Goal: Transaction & Acquisition: Purchase product/service

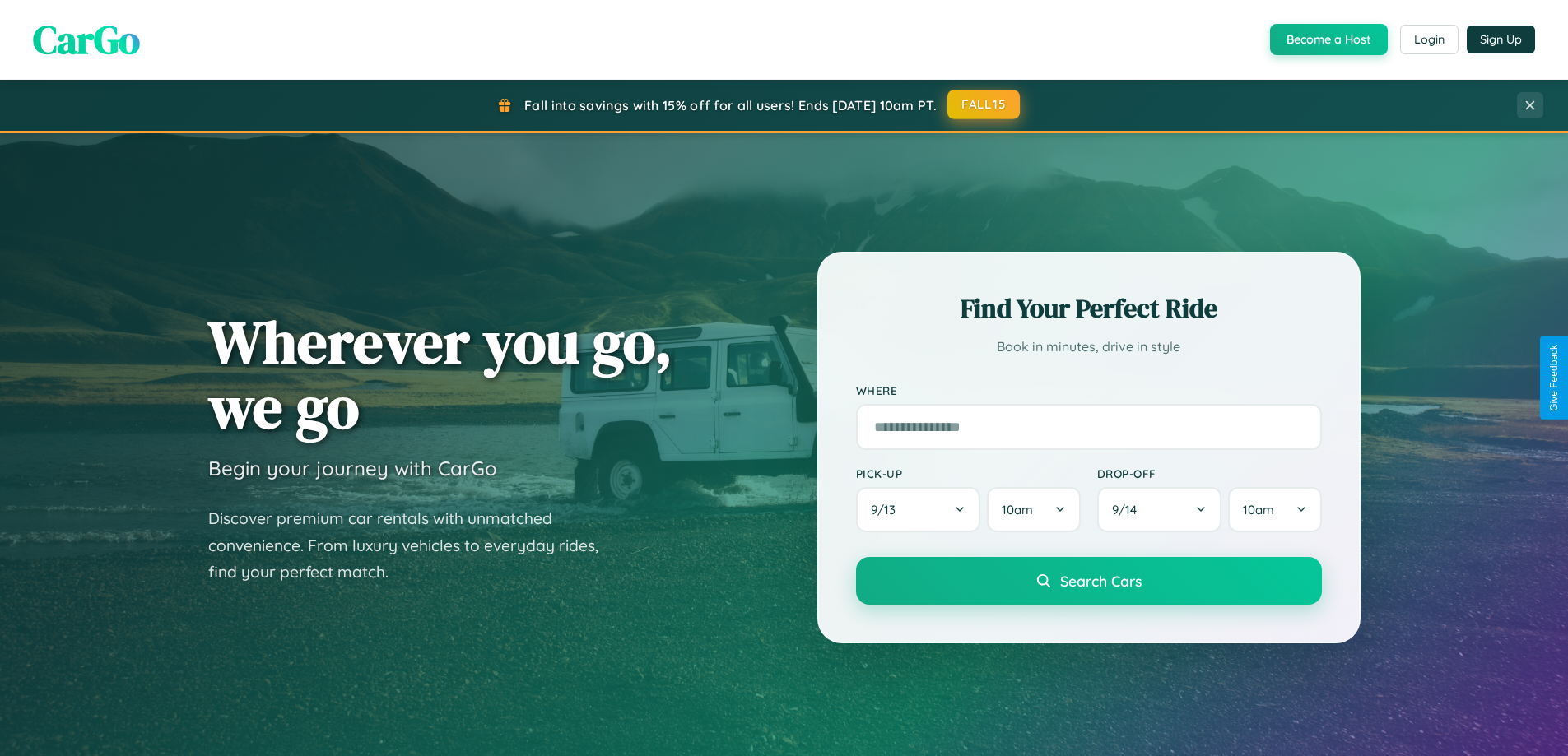
click at [984, 104] on button "FALL15" at bounding box center [984, 104] width 73 height 30
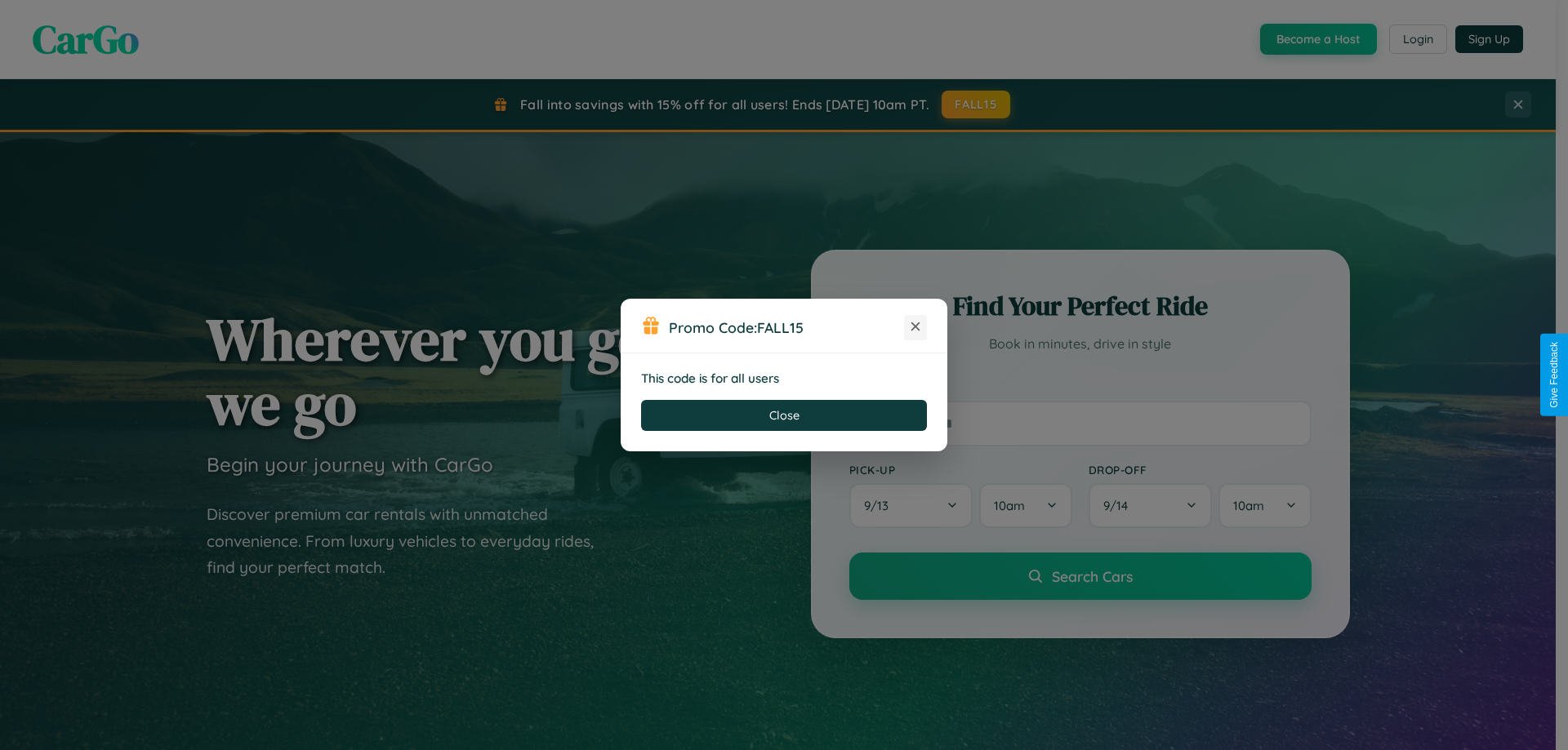
click at [915, 327] on icon at bounding box center [915, 326] width 16 height 16
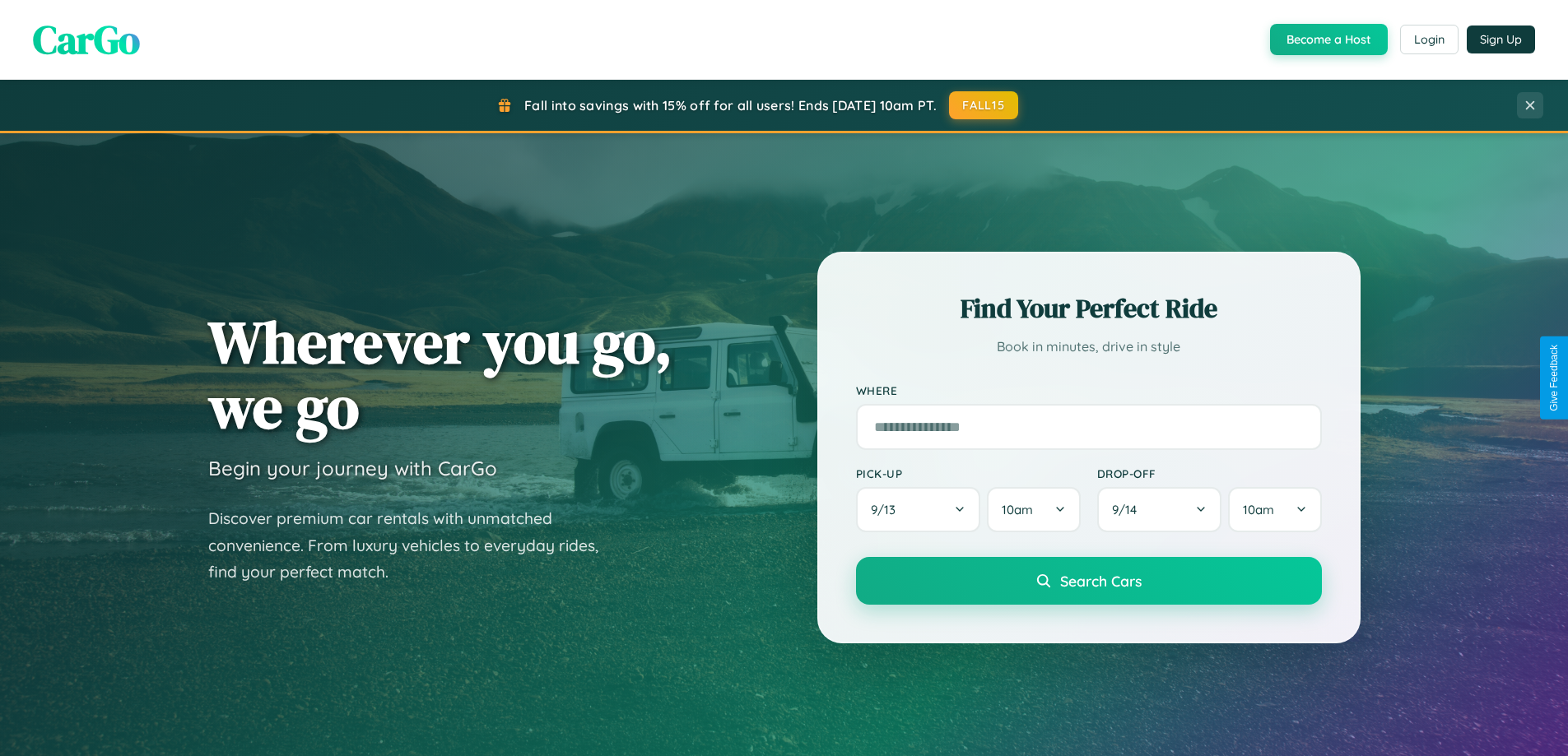
scroll to position [1133, 0]
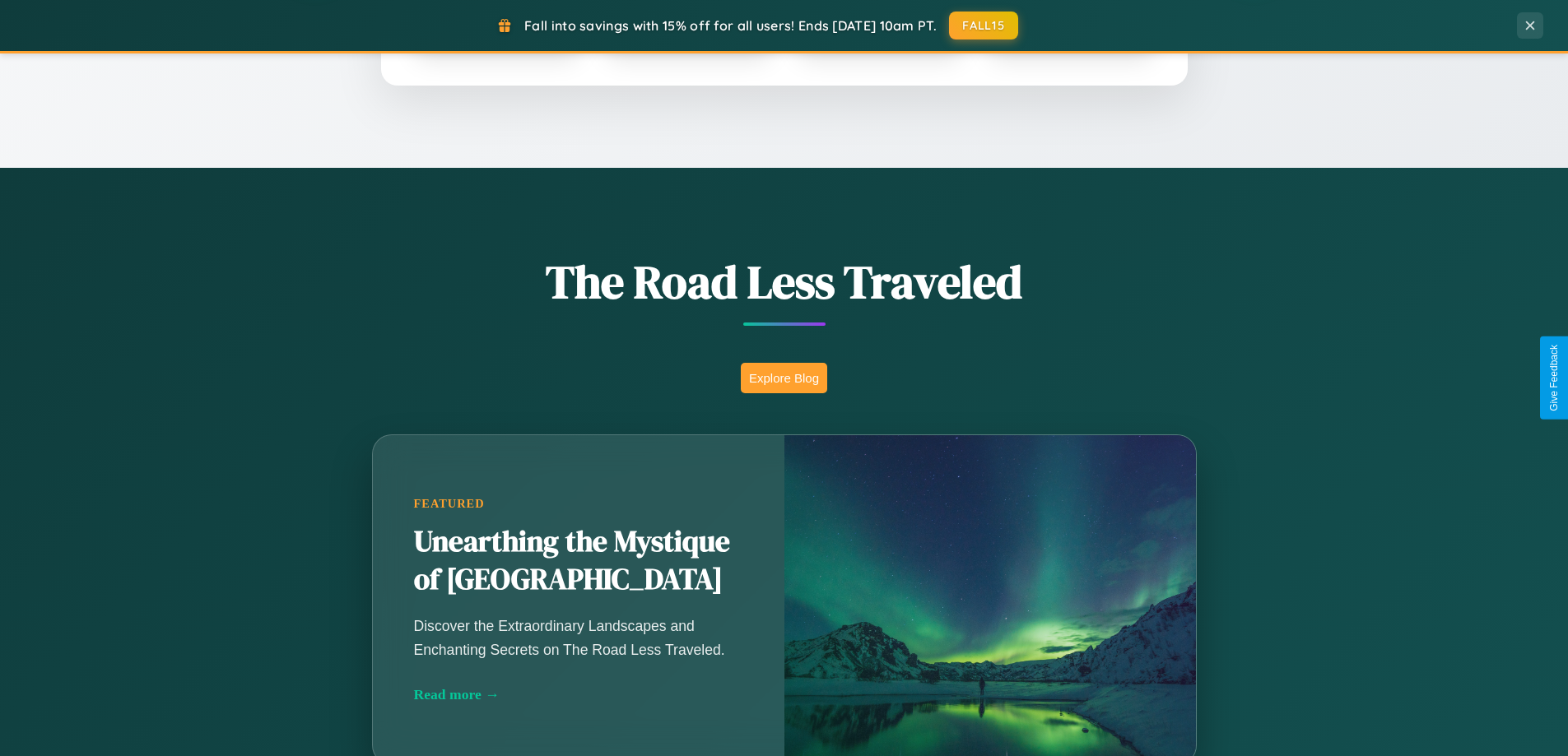
click at [783, 378] on button "Explore Blog" at bounding box center [784, 378] width 86 height 31
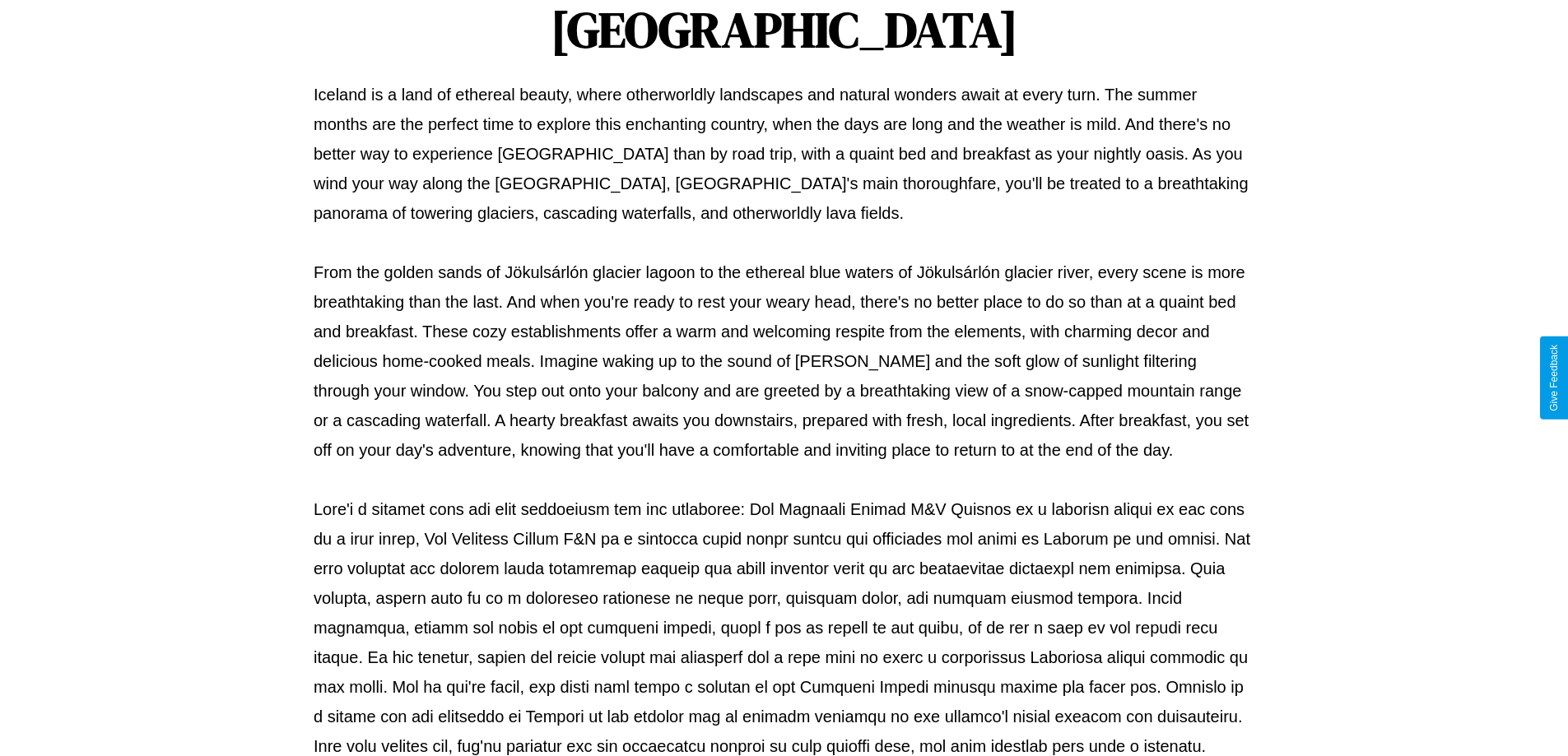
scroll to position [532, 0]
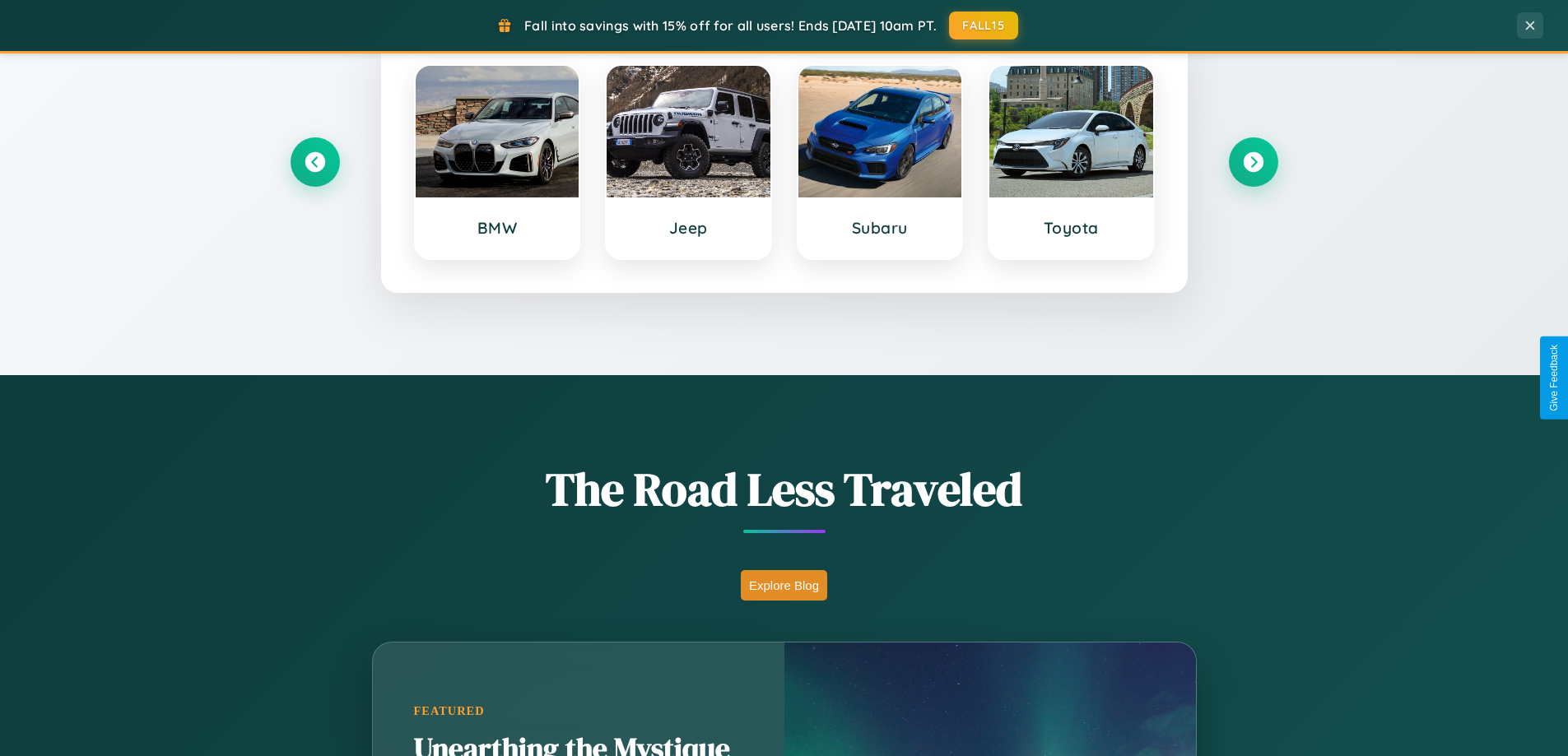
scroll to position [49, 0]
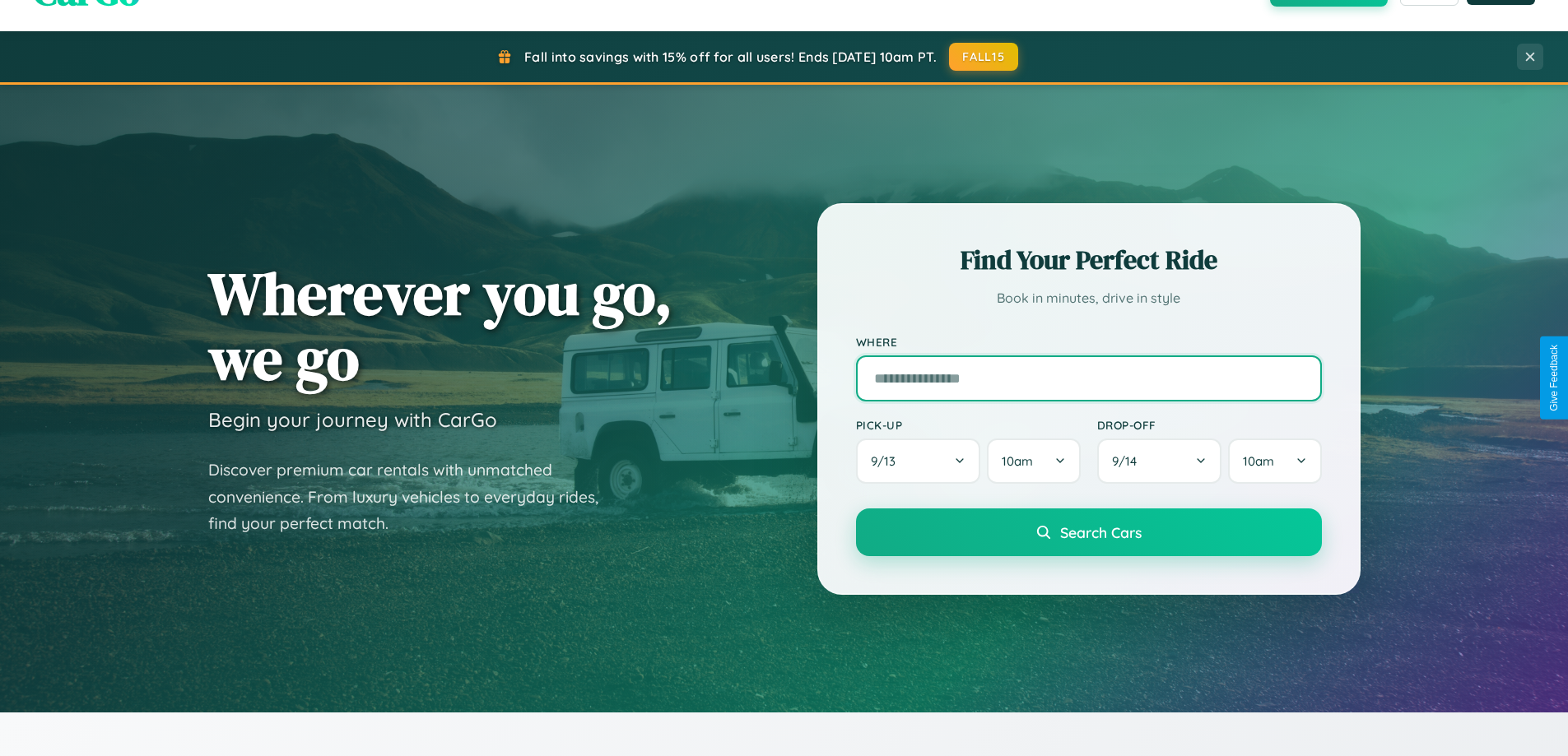
click at [1088, 378] on input "text" at bounding box center [1089, 378] width 466 height 46
type input "******"
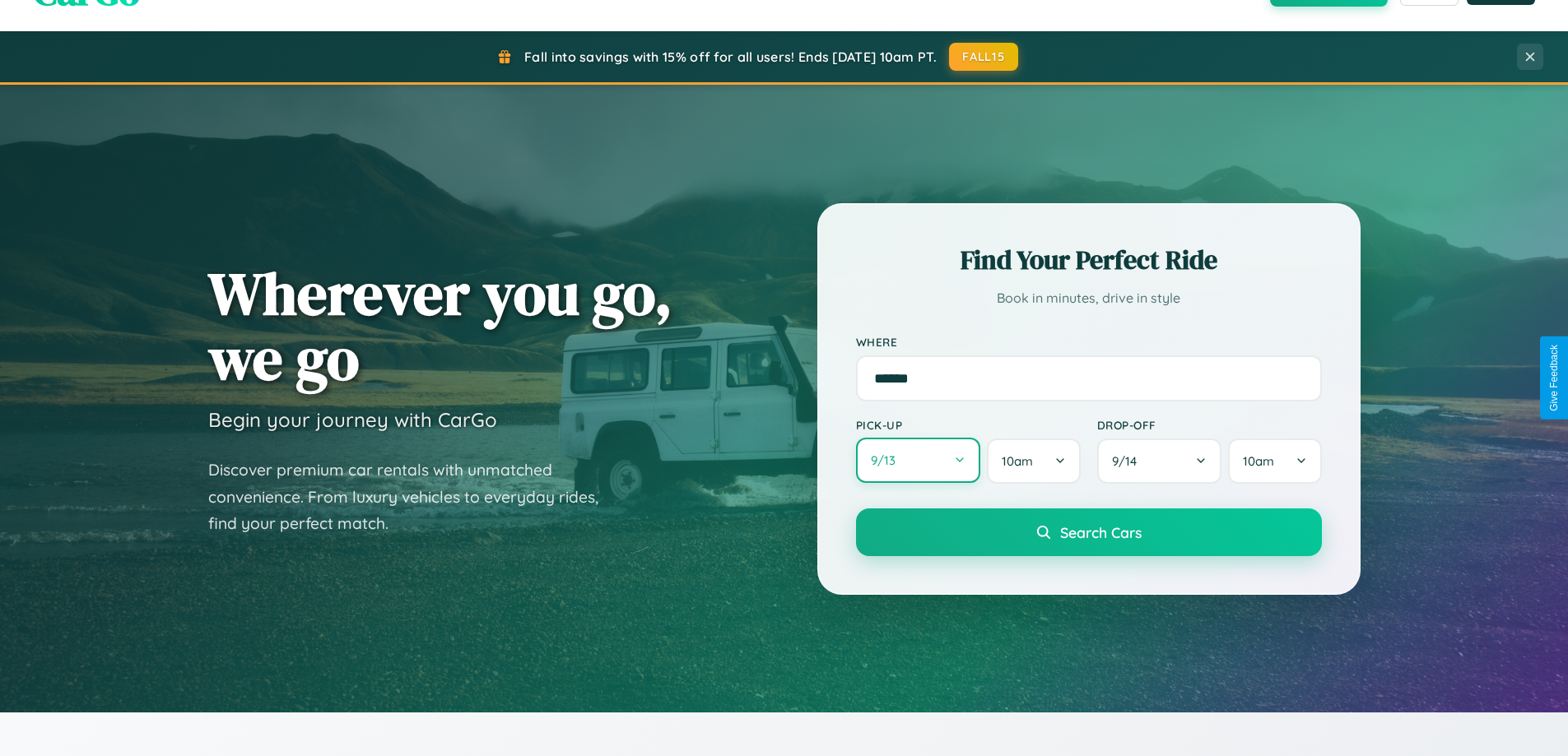
click at [918, 461] on button "9 / 13" at bounding box center [918, 460] width 125 height 45
select select "*"
select select "****"
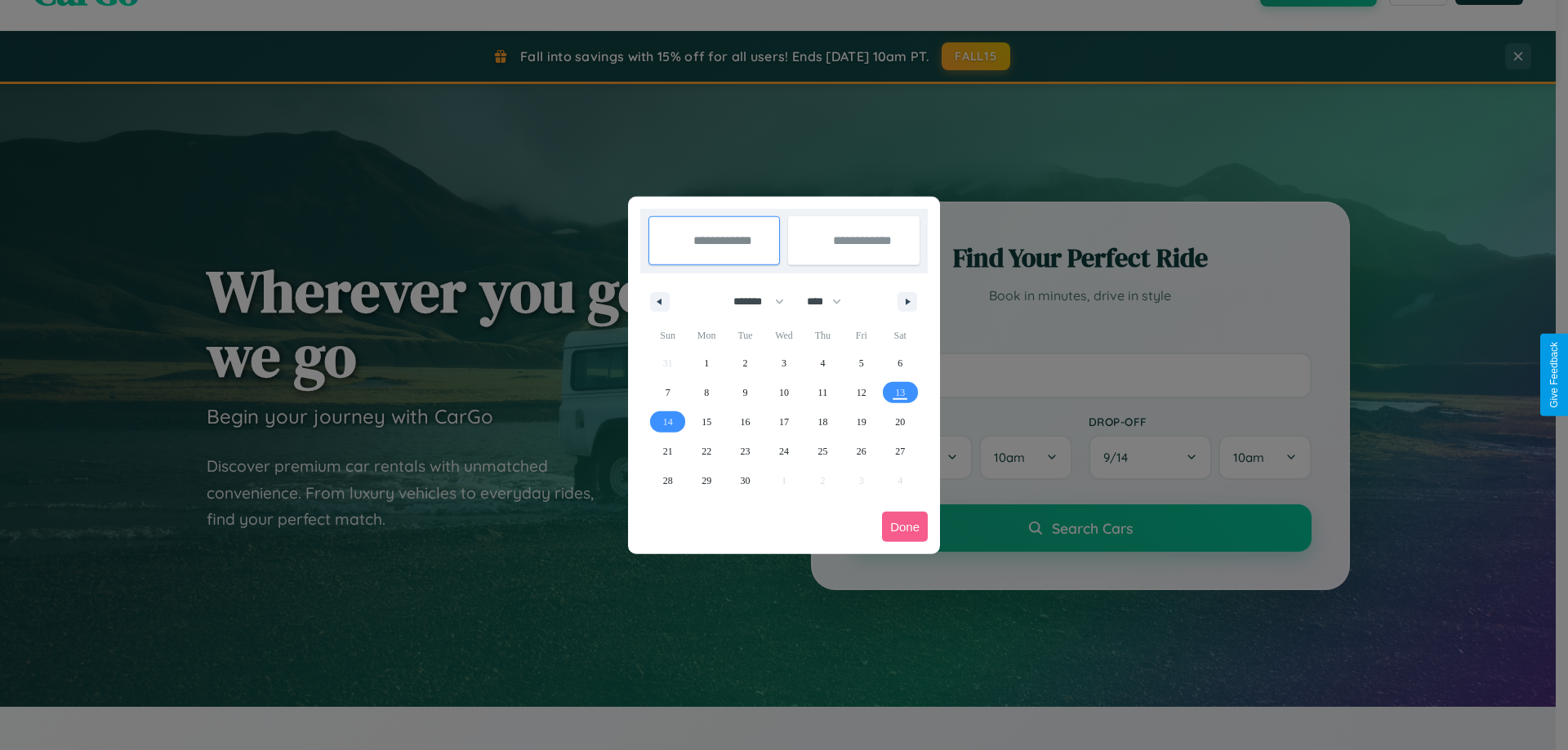
click at [751, 301] on select "******* ******** ***** ***** *** **** **** ****** ********* ******* ******** **…" at bounding box center [755, 301] width 70 height 27
select select "*"
click at [831, 301] on select "**** **** **** **** **** **** **** **** **** **** **** **** **** **** **** ****…" at bounding box center [822, 301] width 49 height 27
select select "****"
click at [745, 480] on span "28" at bounding box center [745, 481] width 10 height 29
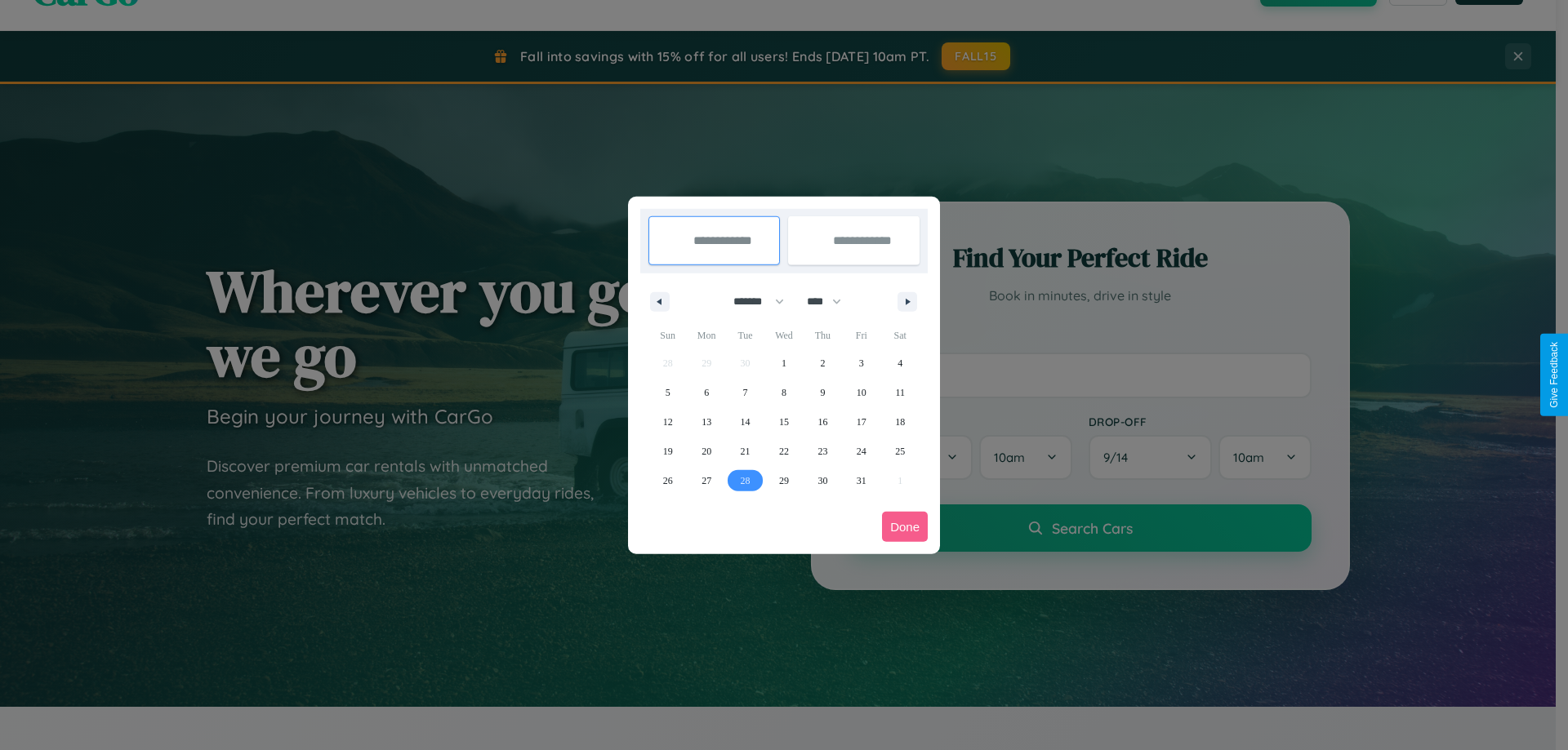
type input "**********"
click at [907, 301] on icon "button" at bounding box center [910, 301] width 8 height 6
select select "*"
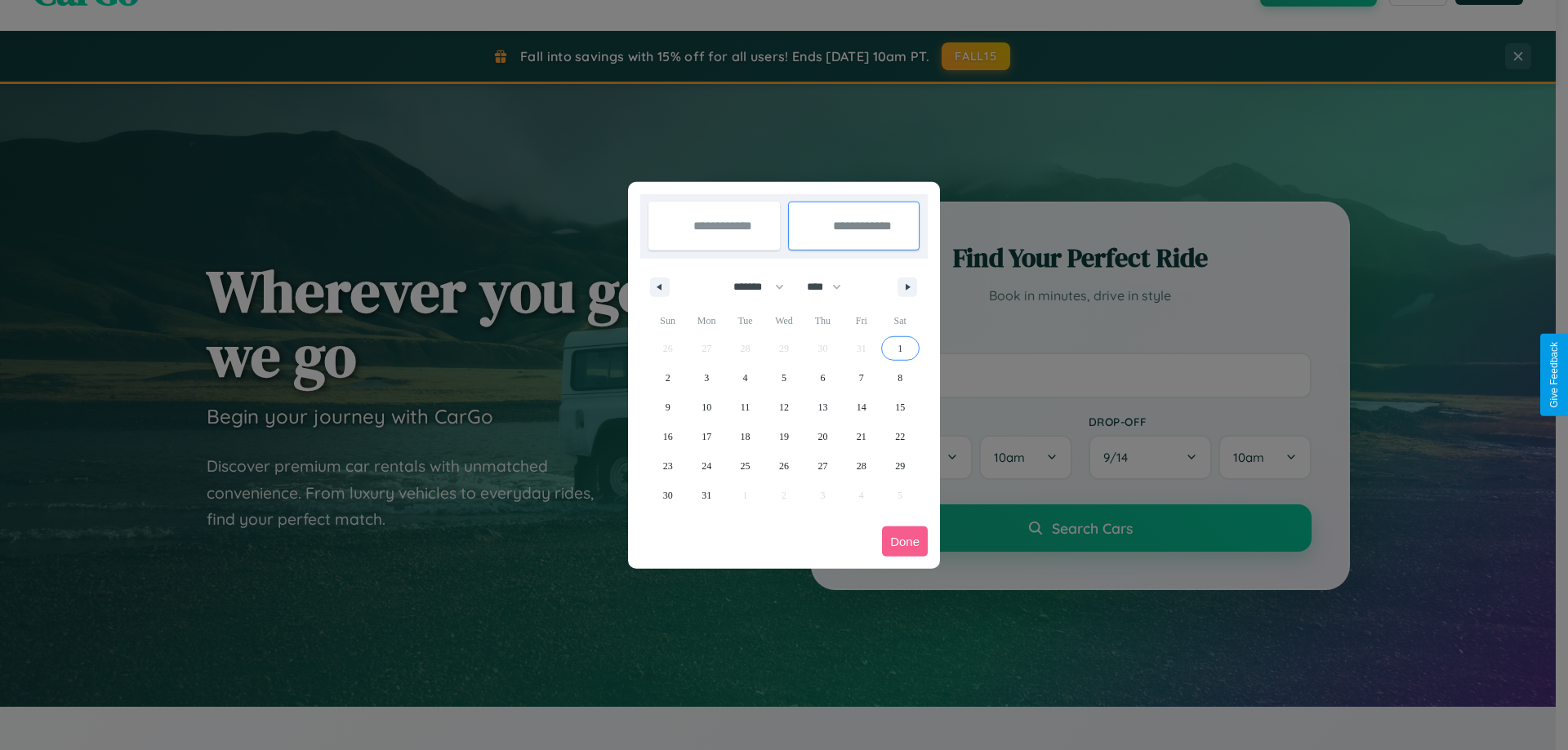
click at [900, 348] on span "1" at bounding box center [899, 348] width 4 height 29
type input "**********"
select select "*"
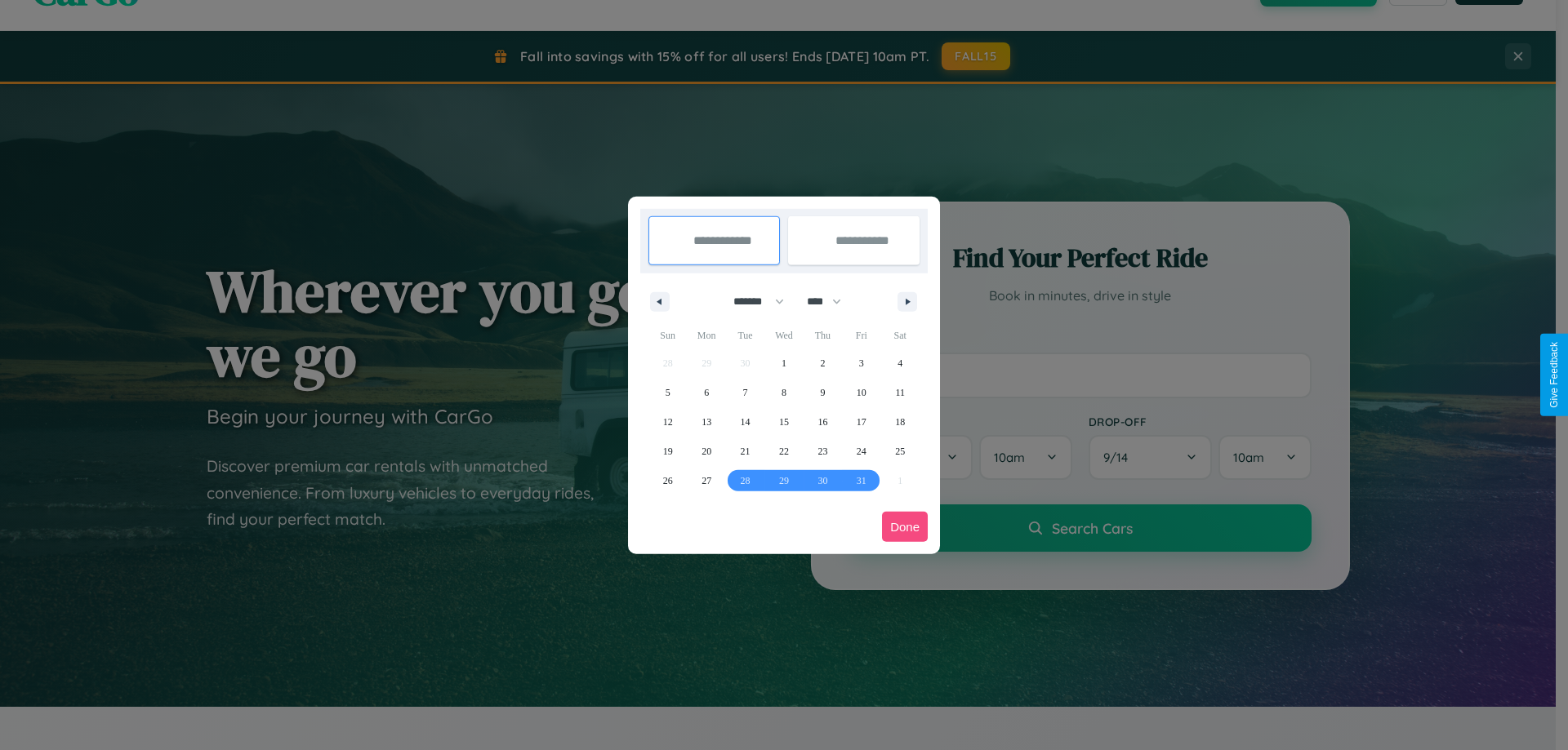
click at [904, 526] on button "Done" at bounding box center [904, 527] width 45 height 30
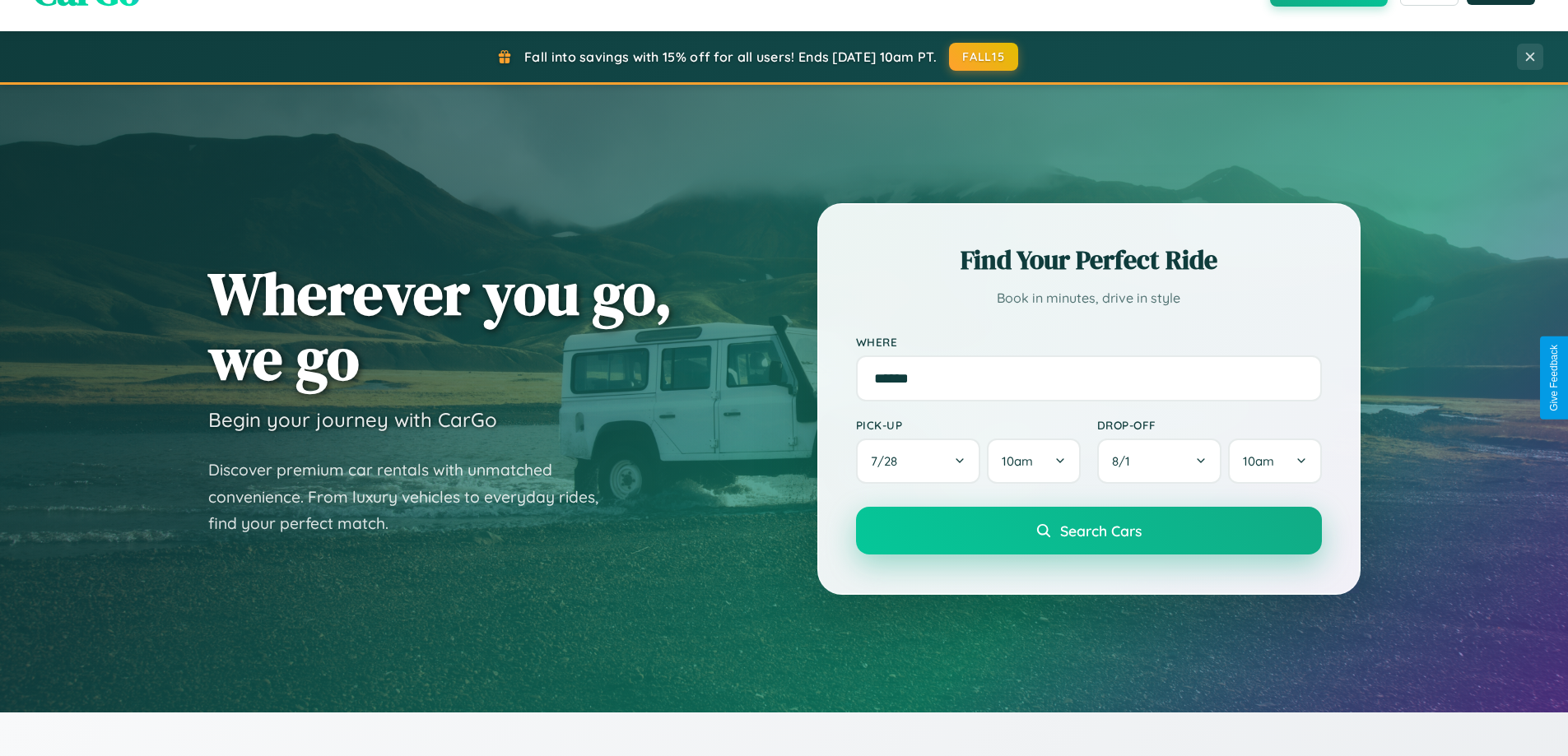
click at [1088, 530] on span "Search Cars" at bounding box center [1100, 530] width 82 height 18
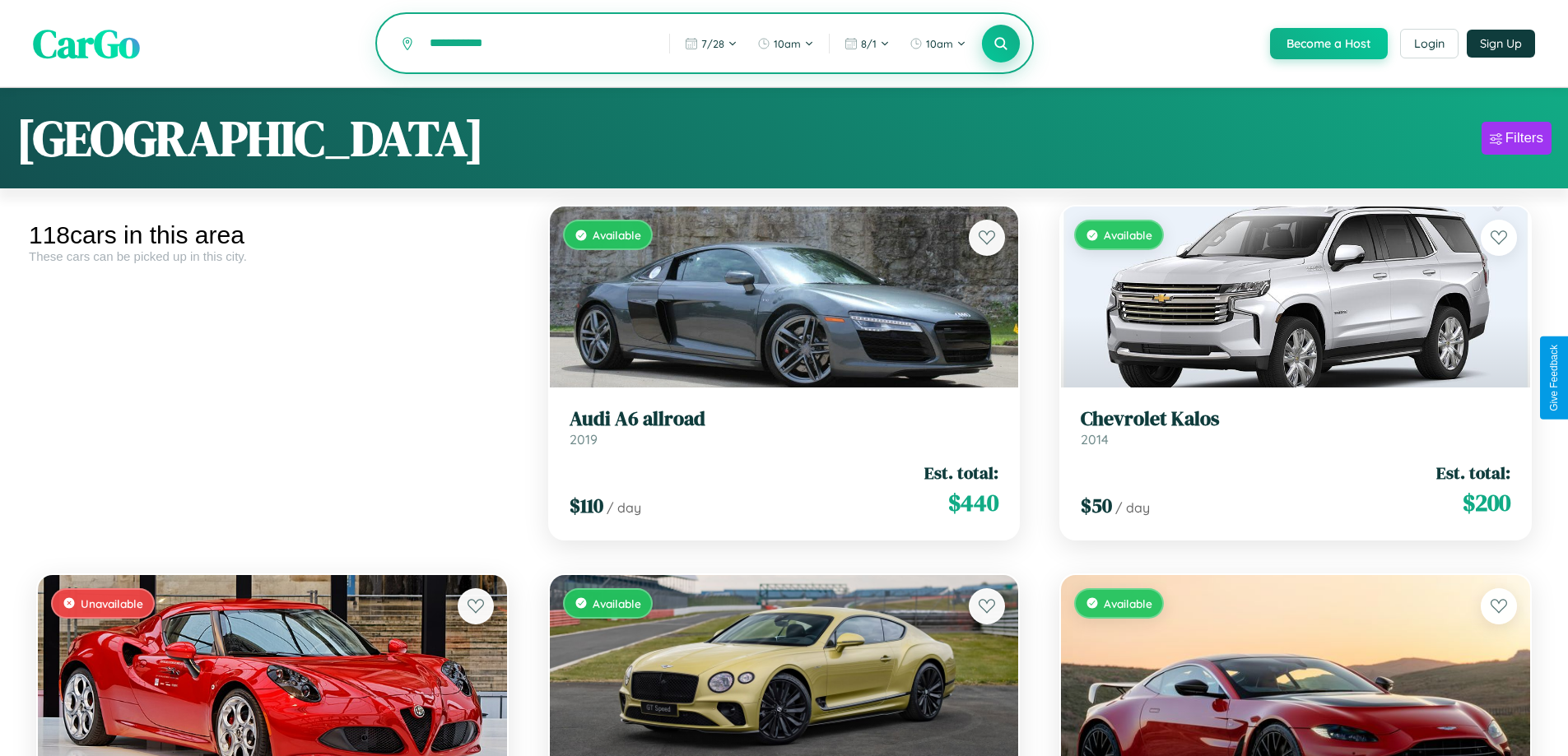
type input "**********"
click at [1000, 44] on icon at bounding box center [1001, 42] width 15 height 15
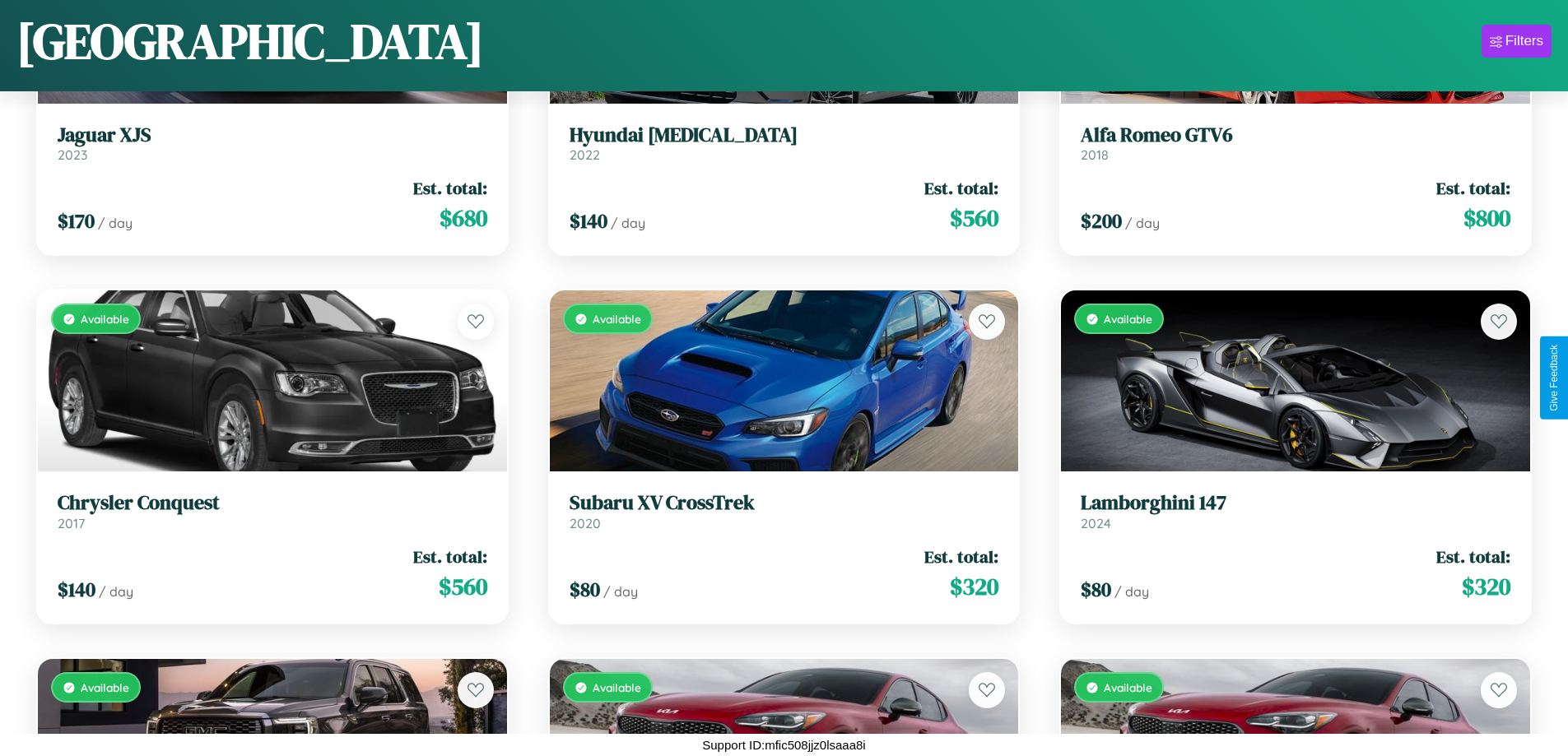
scroll to position [10180, 0]
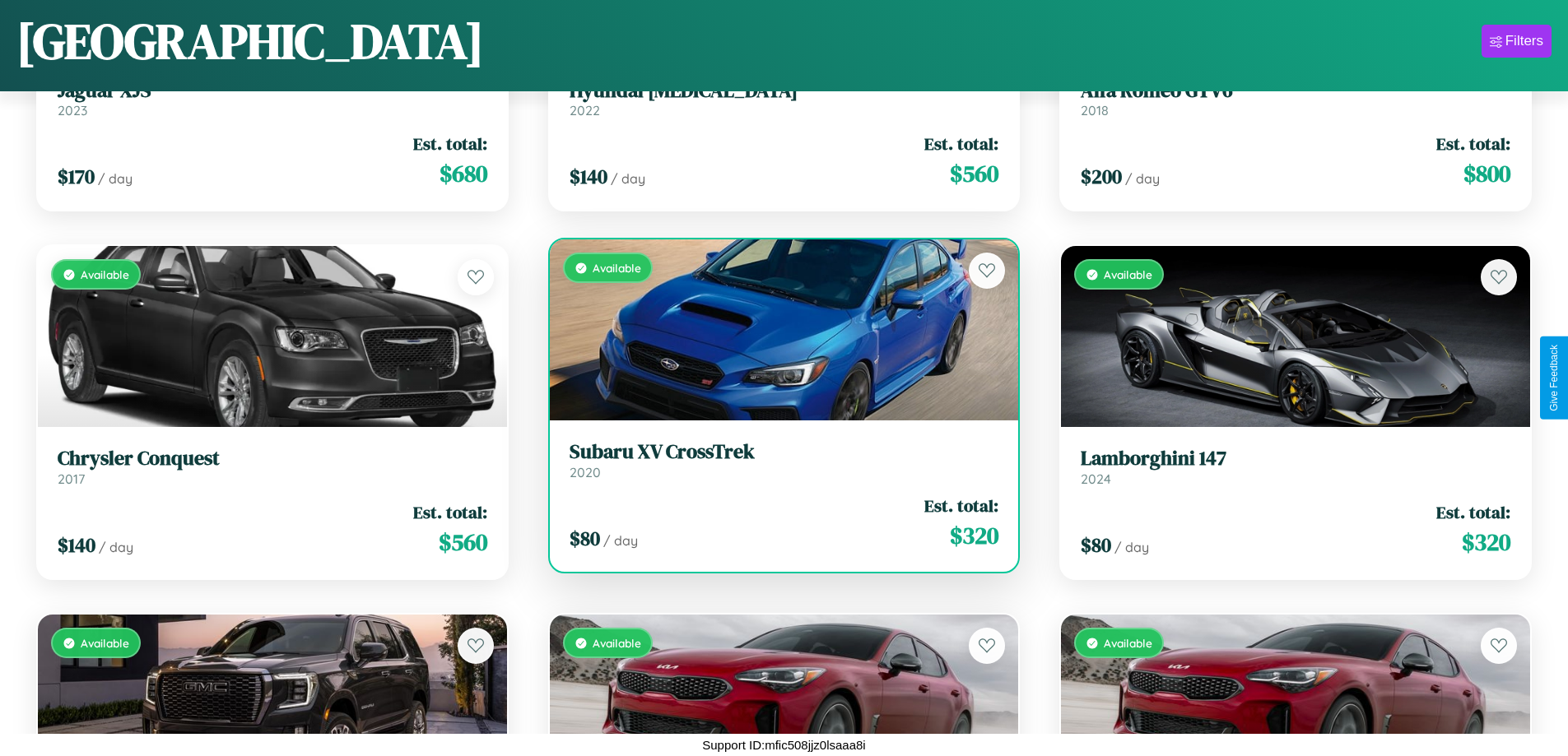
click at [777, 336] on div "Available" at bounding box center [784, 329] width 469 height 181
click at [777, 331] on div "Available" at bounding box center [784, 329] width 469 height 181
click at [777, 330] on div "Available" at bounding box center [784, 329] width 469 height 181
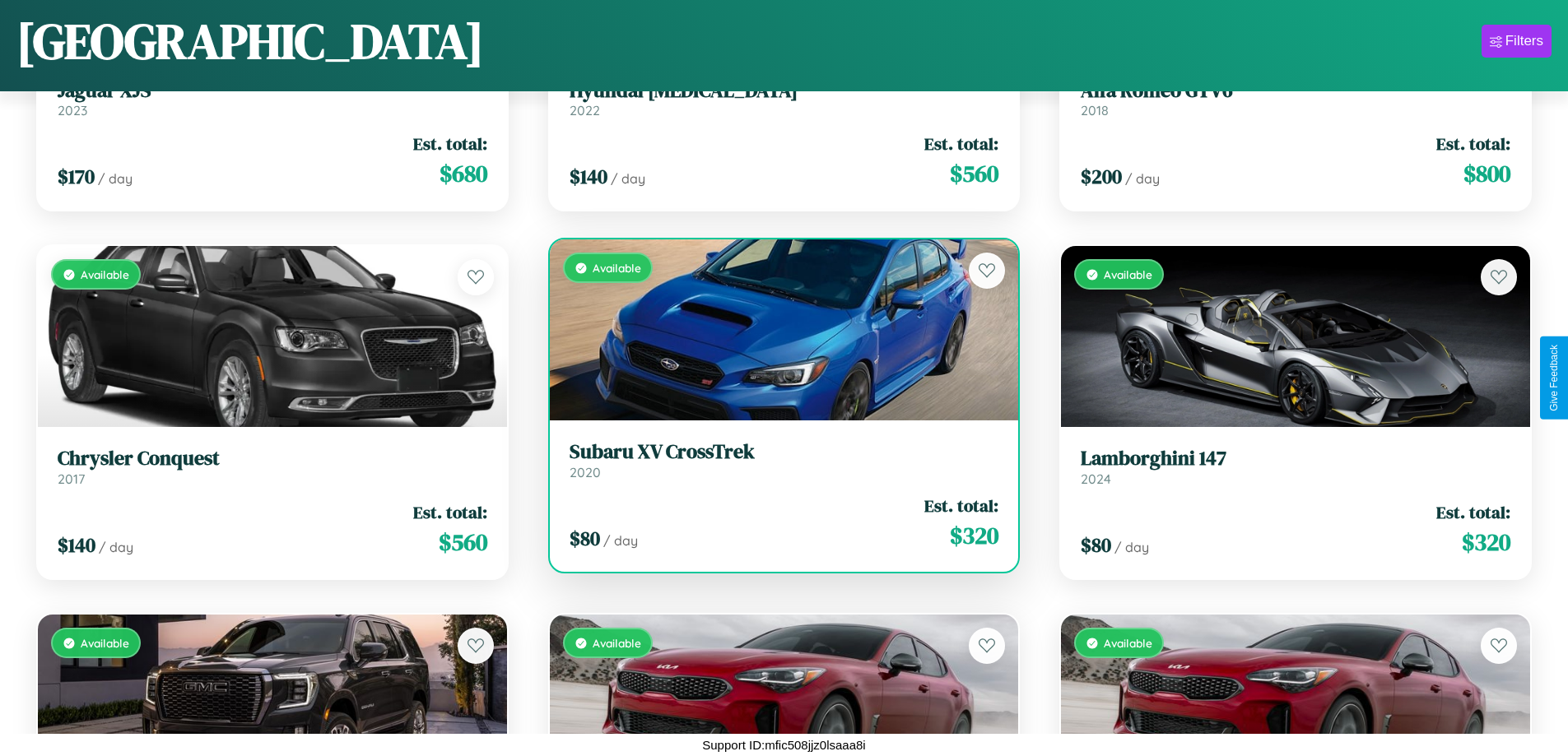
click at [777, 330] on div "Available" at bounding box center [784, 329] width 469 height 181
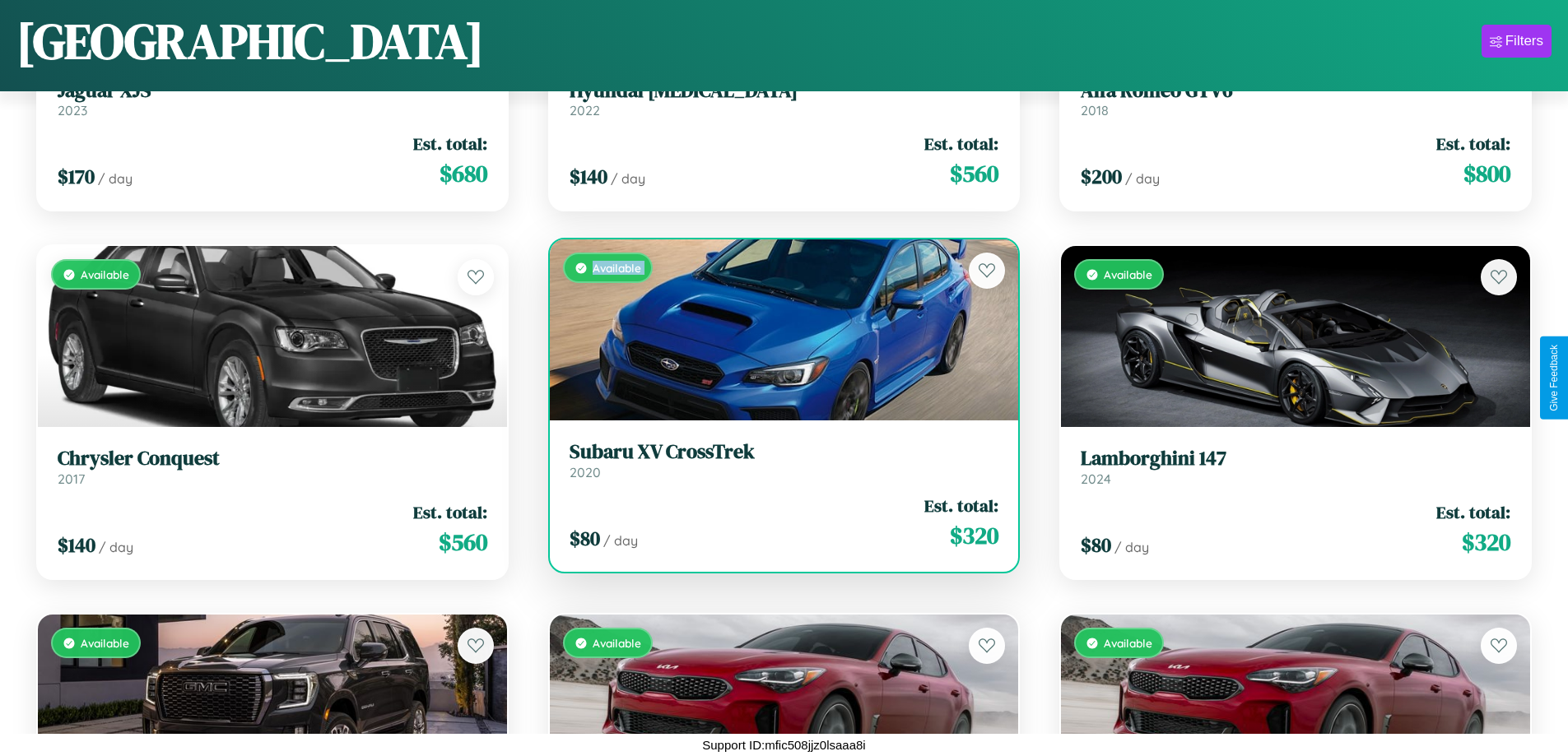
click at [777, 330] on div "Available" at bounding box center [784, 329] width 469 height 181
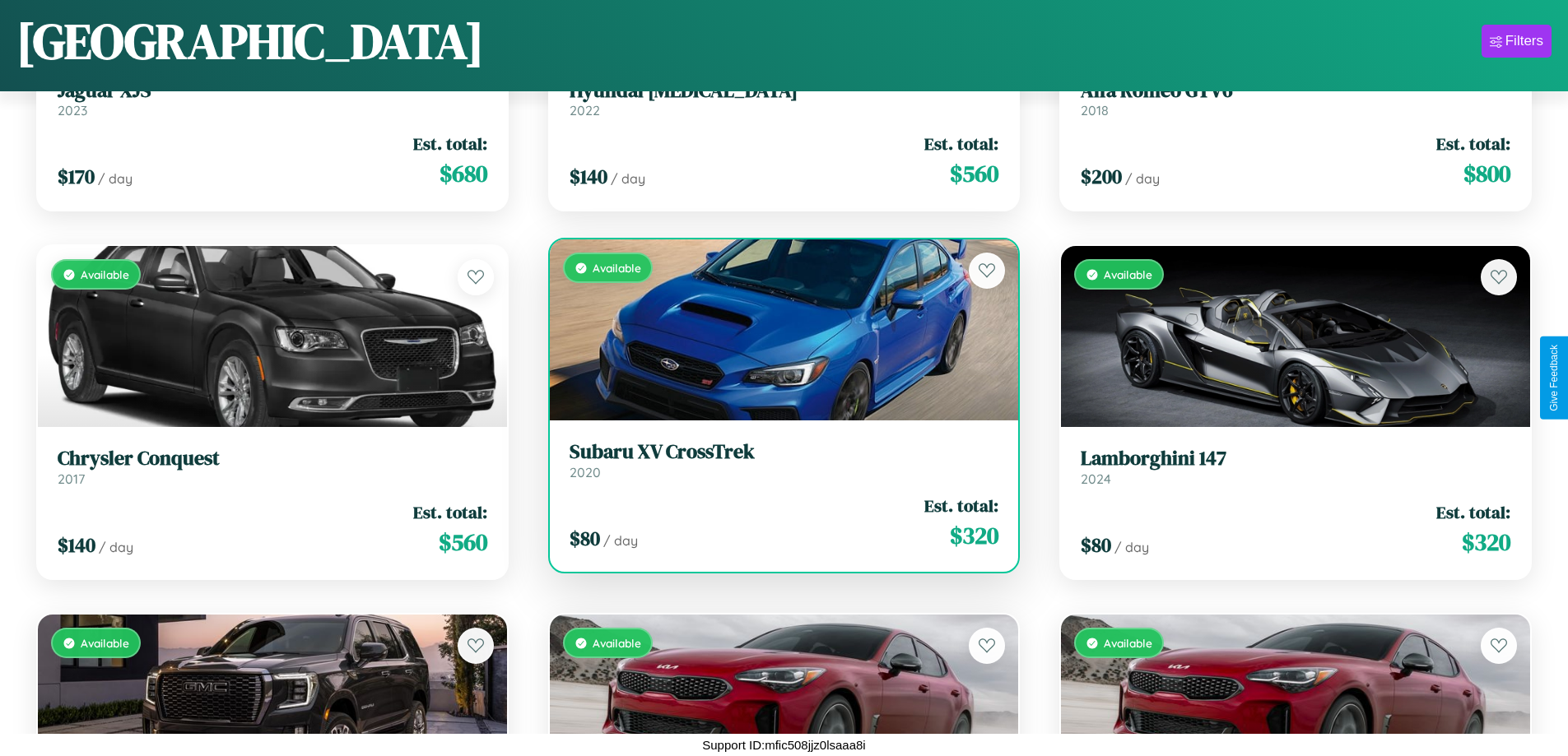
click at [777, 330] on div "Available" at bounding box center [784, 329] width 469 height 181
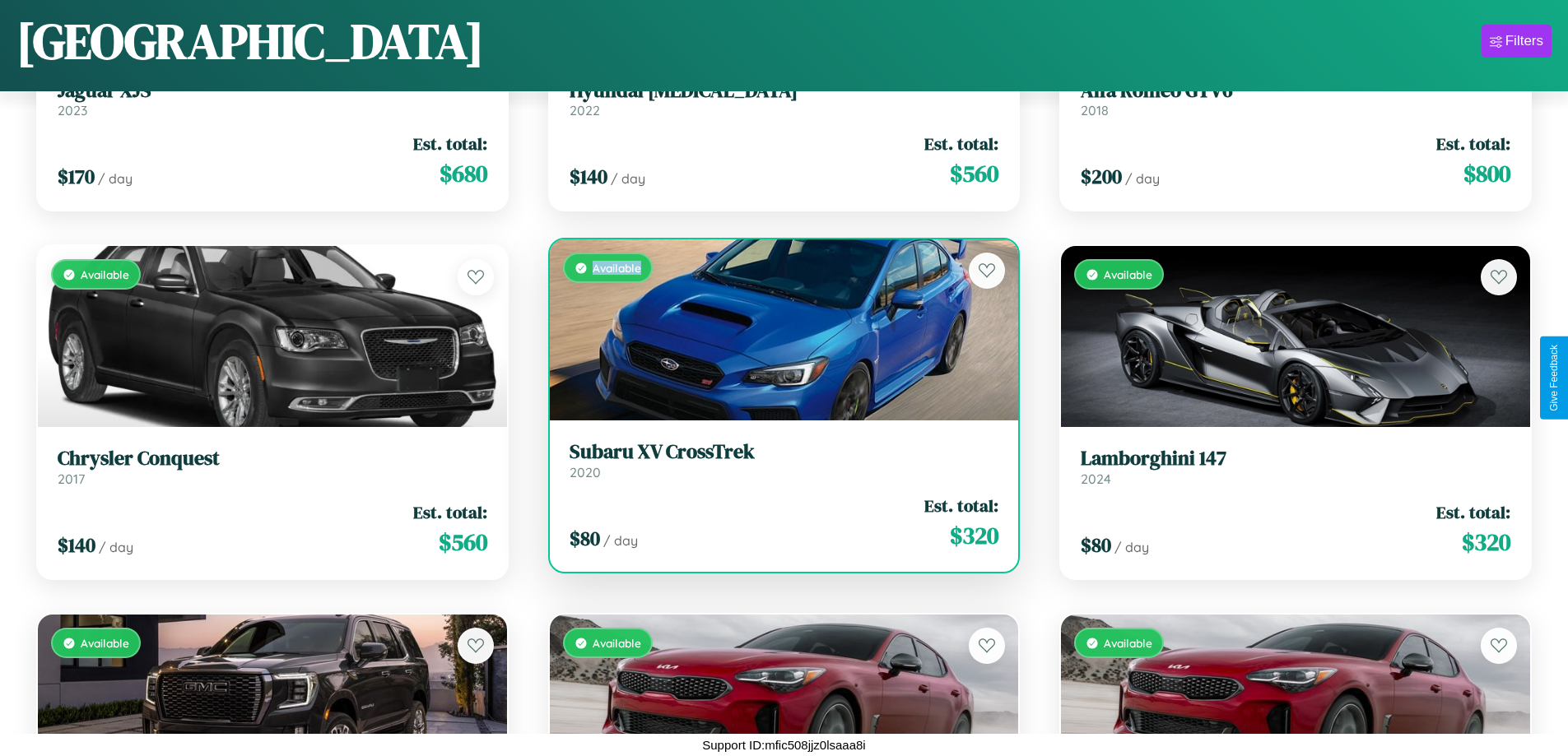
click at [777, 330] on div "Available" at bounding box center [784, 329] width 469 height 181
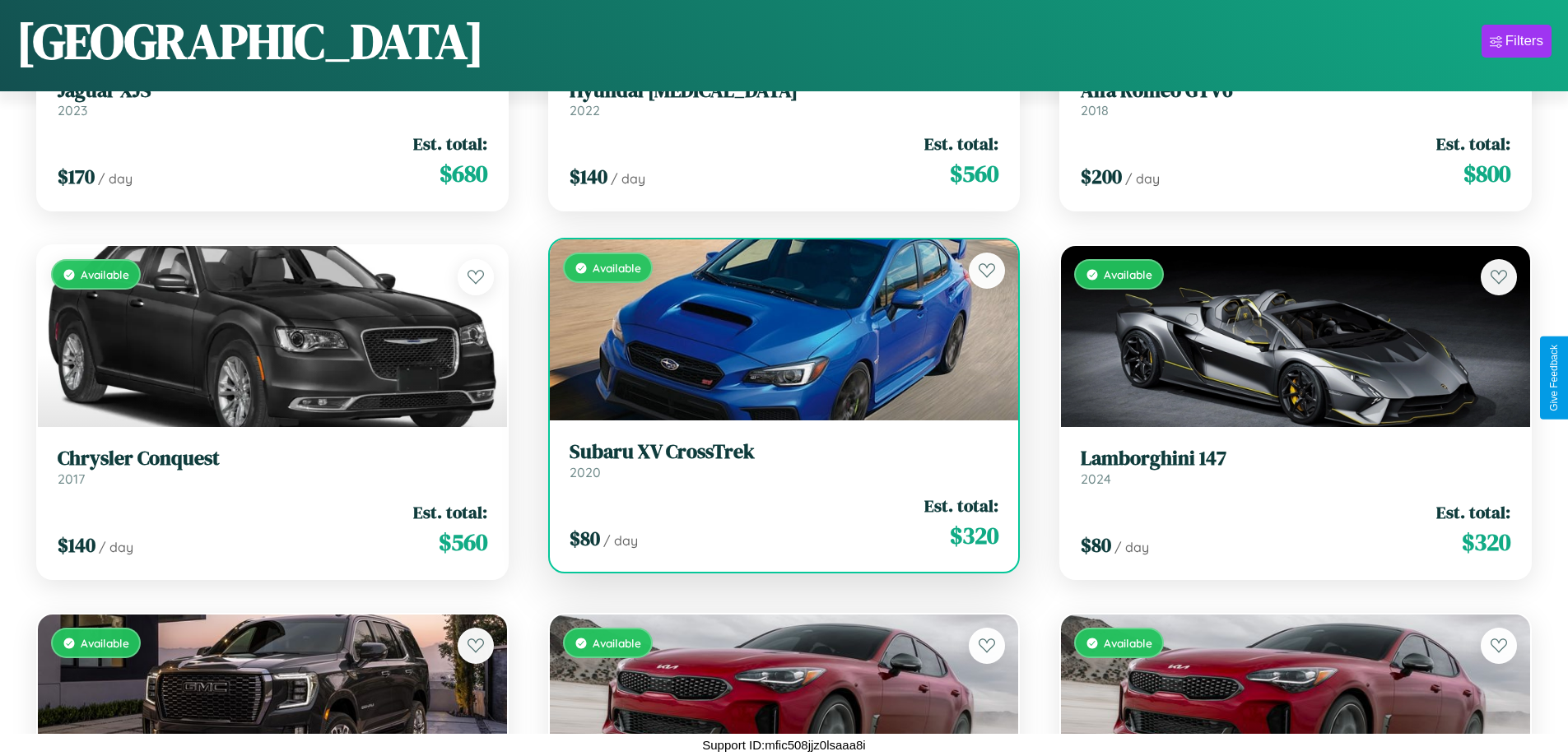
click at [777, 460] on h3 "Subaru XV CrossTrek" at bounding box center [784, 452] width 430 height 24
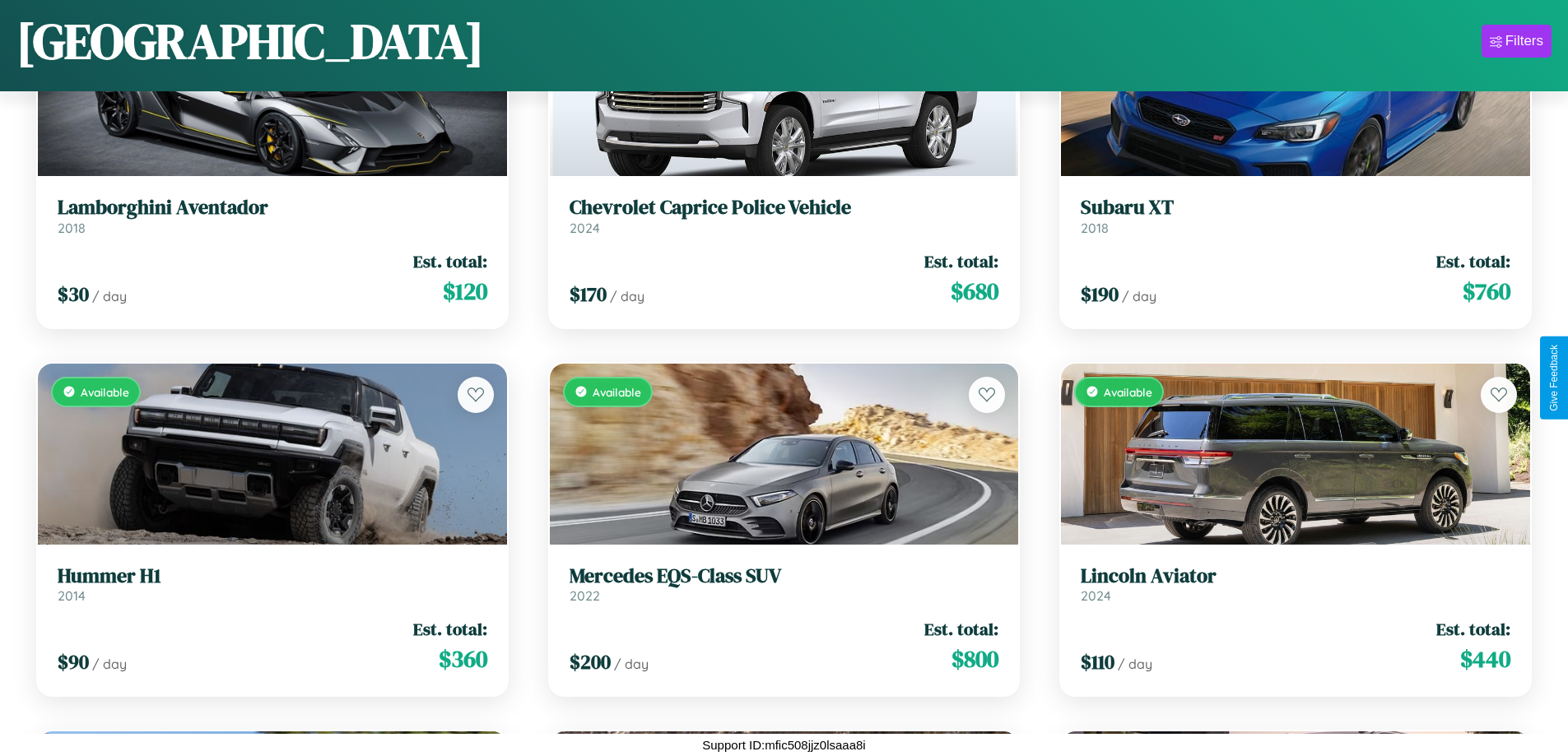
scroll to position [13865, 0]
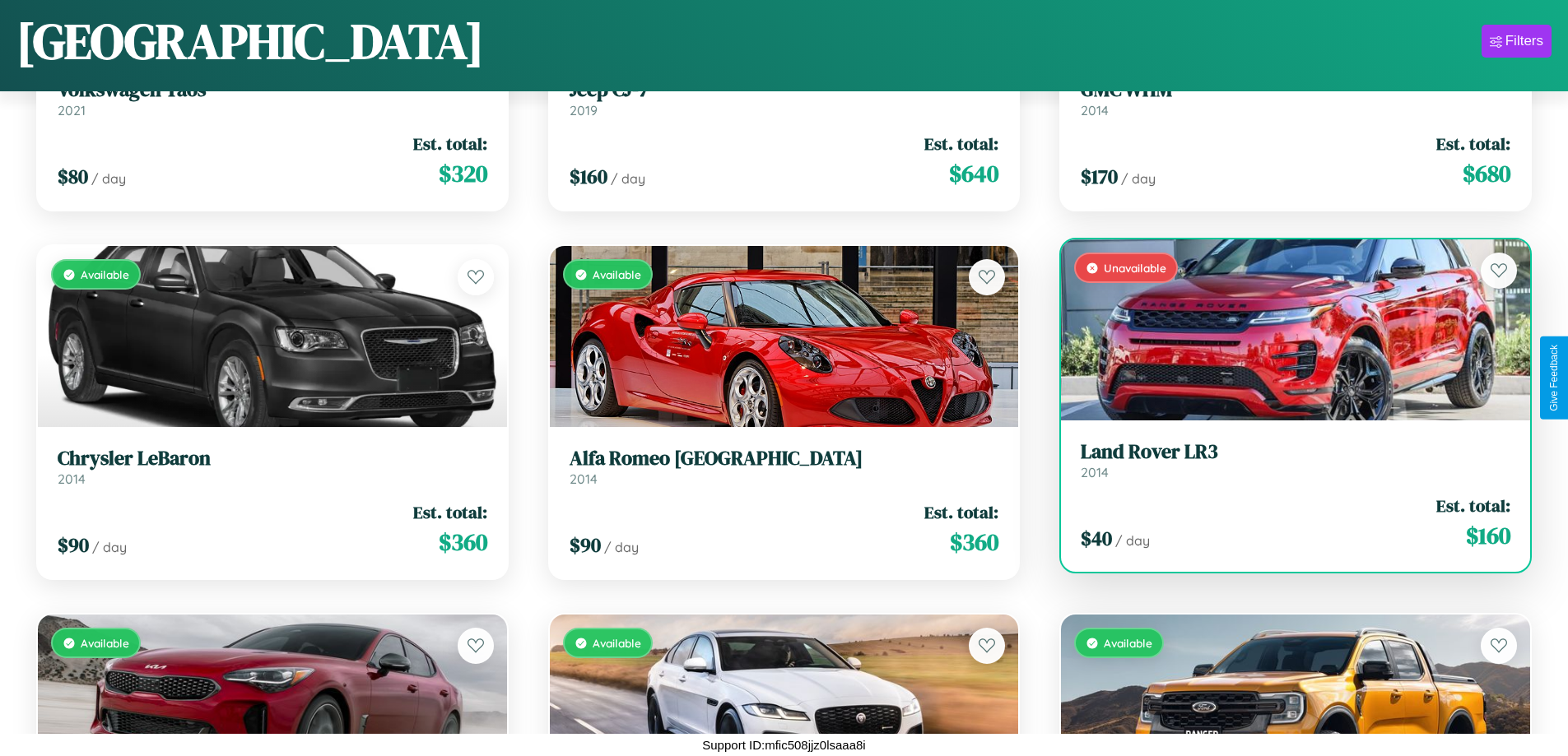
click at [1285, 334] on div "Unavailable" at bounding box center [1296, 329] width 469 height 181
click at [1285, 330] on div "Unavailable" at bounding box center [1296, 329] width 469 height 181
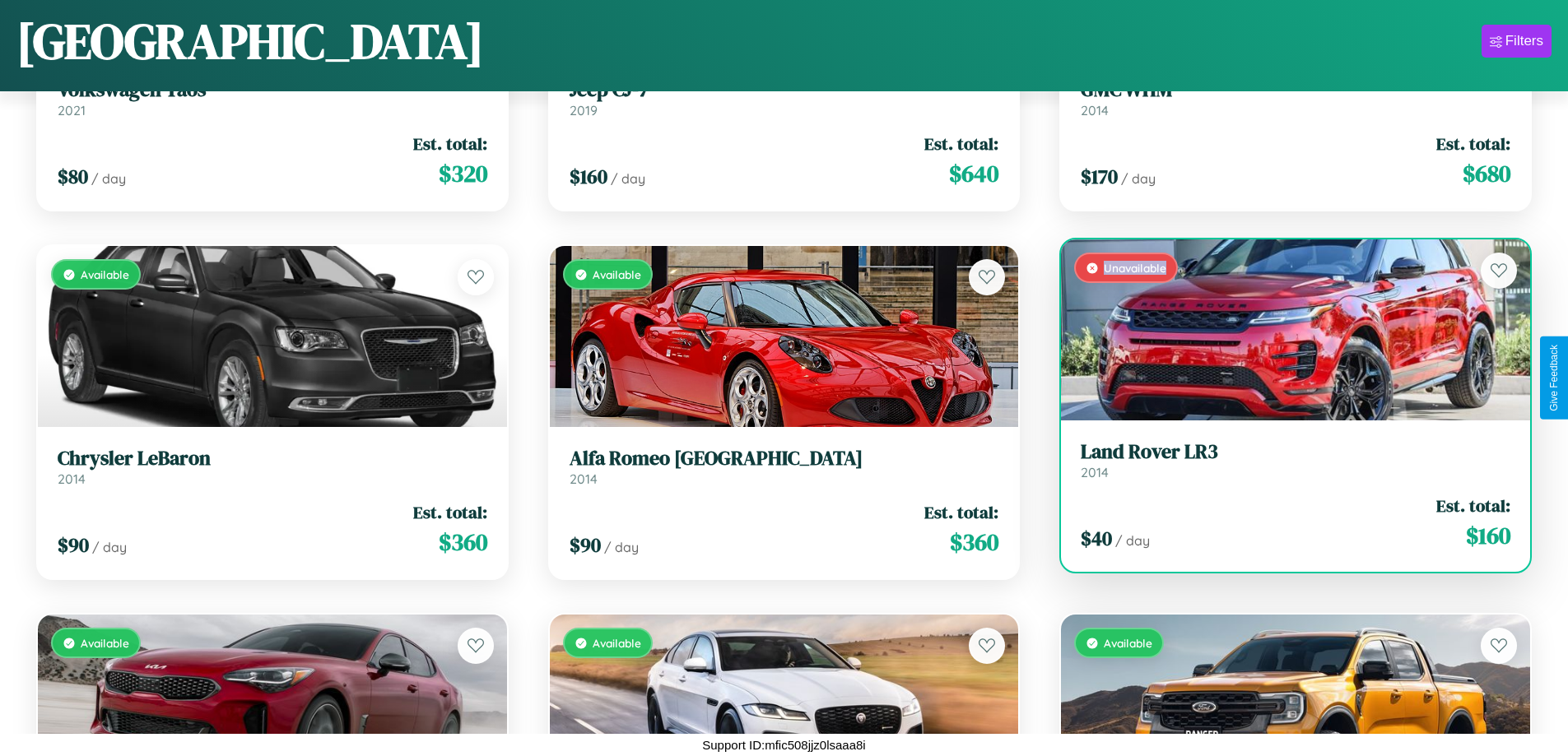
click at [1285, 330] on div "Unavailable" at bounding box center [1296, 329] width 469 height 181
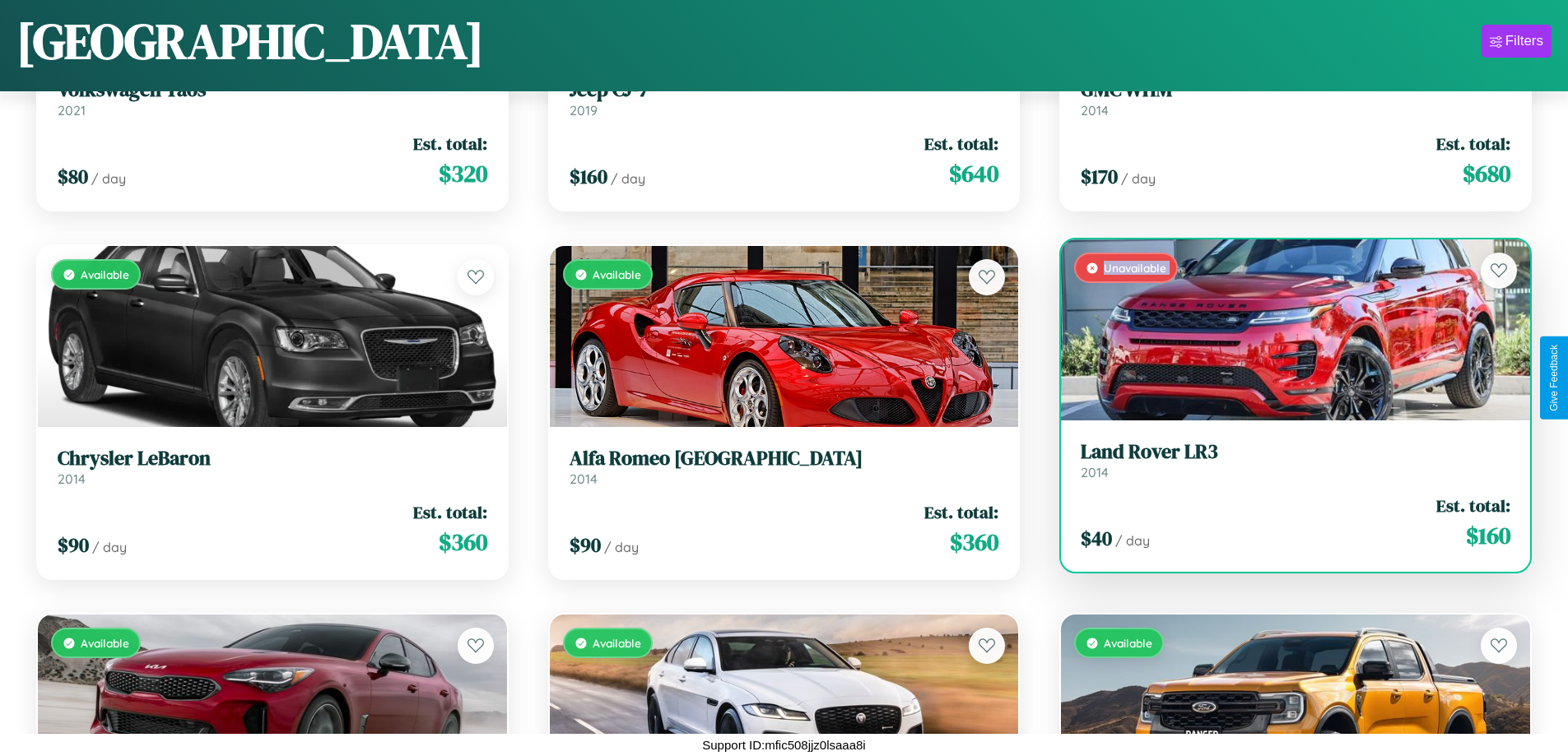
click at [1285, 330] on div "Unavailable" at bounding box center [1296, 329] width 469 height 181
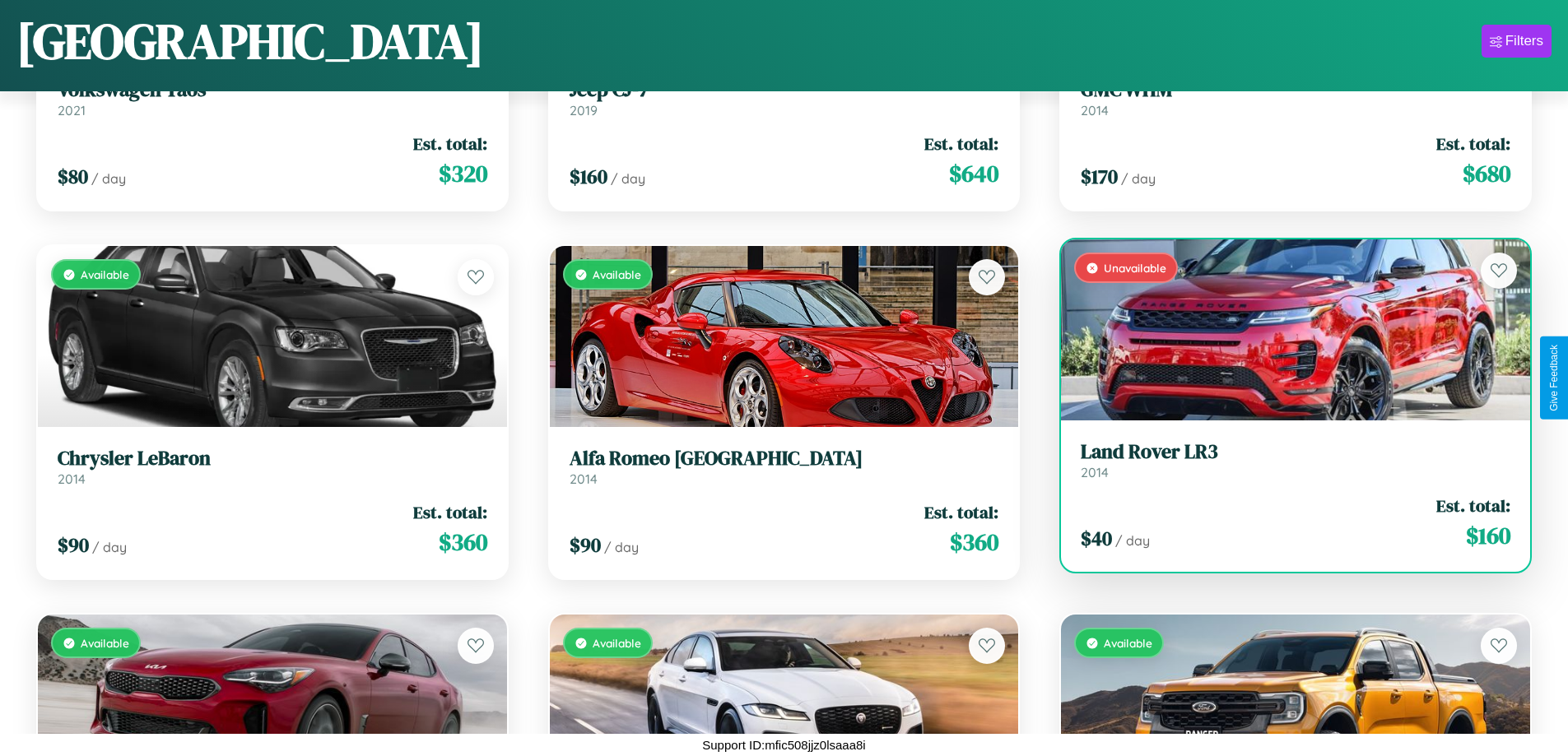
click at [1285, 330] on div "Unavailable" at bounding box center [1296, 329] width 469 height 181
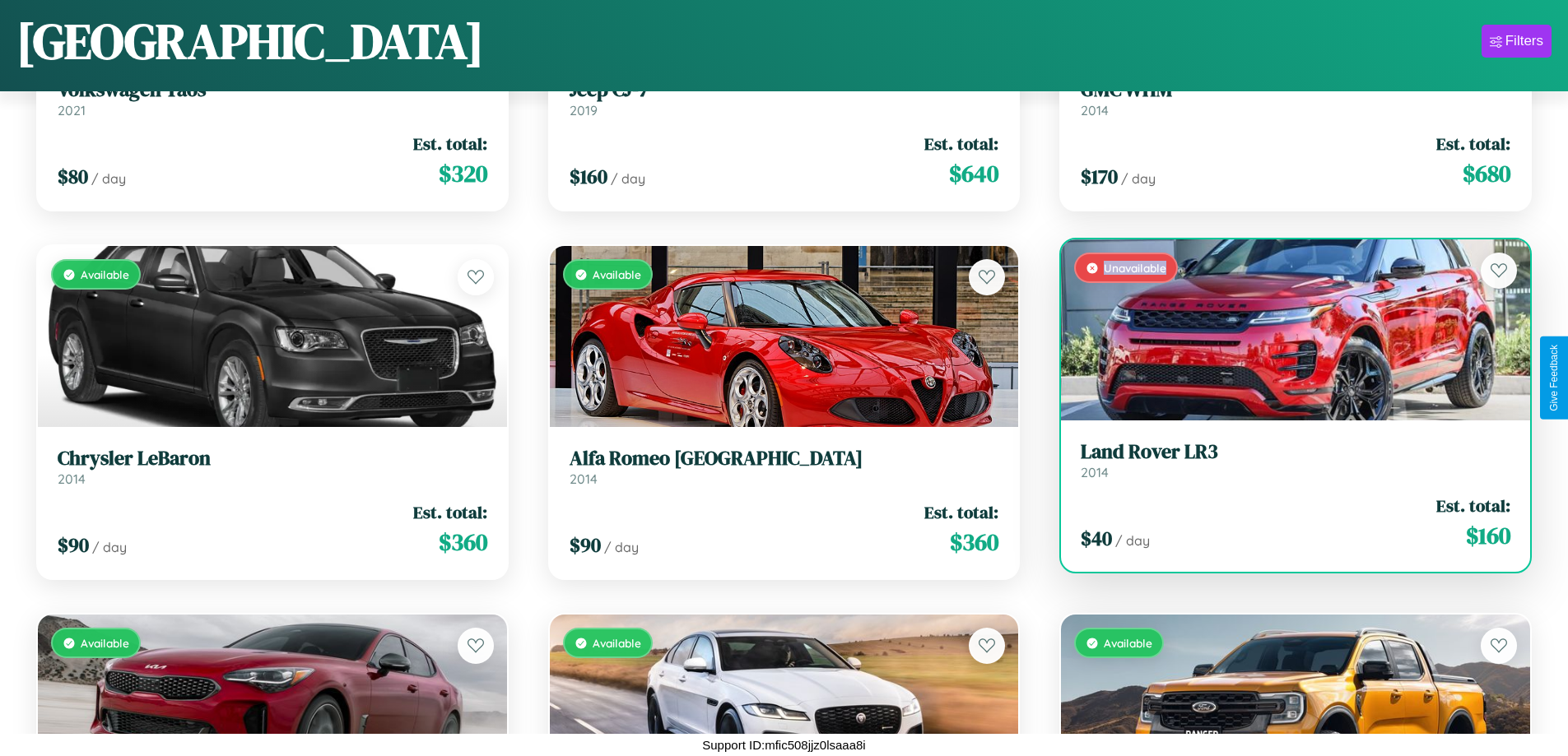
click at [1285, 330] on div "Unavailable" at bounding box center [1296, 329] width 469 height 181
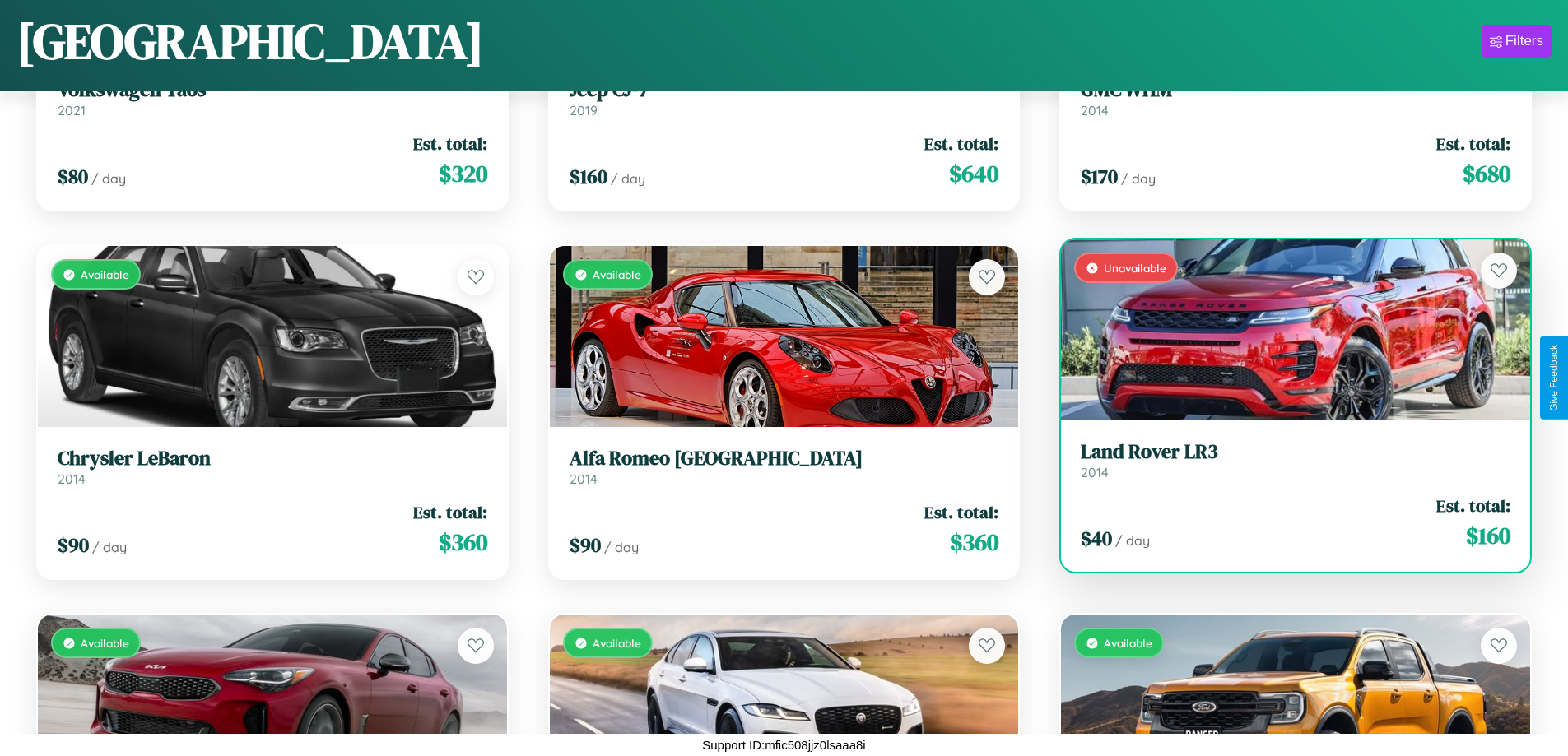
click at [1285, 460] on h3 "Land Rover LR3" at bounding box center [1296, 452] width 430 height 24
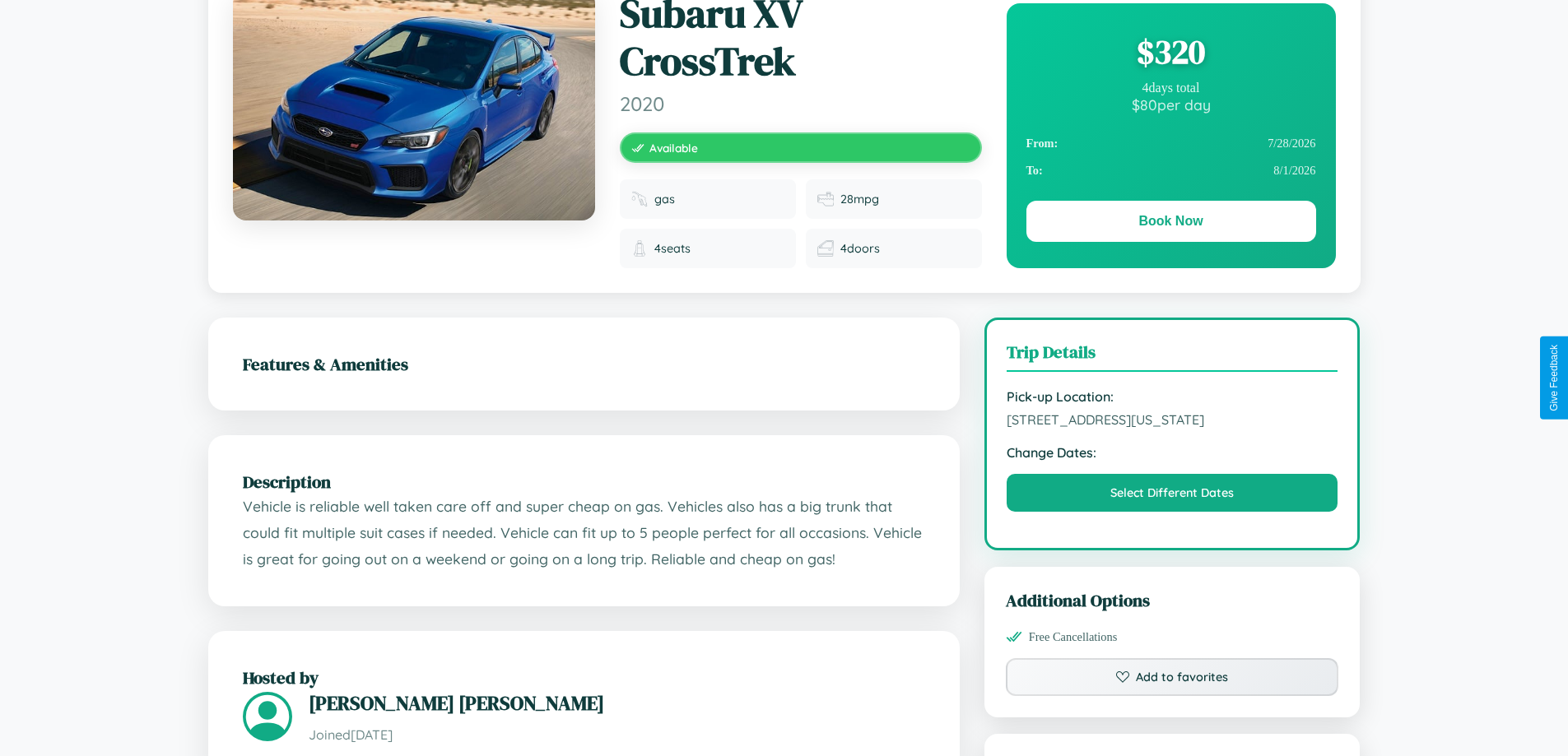
scroll to position [965, 0]
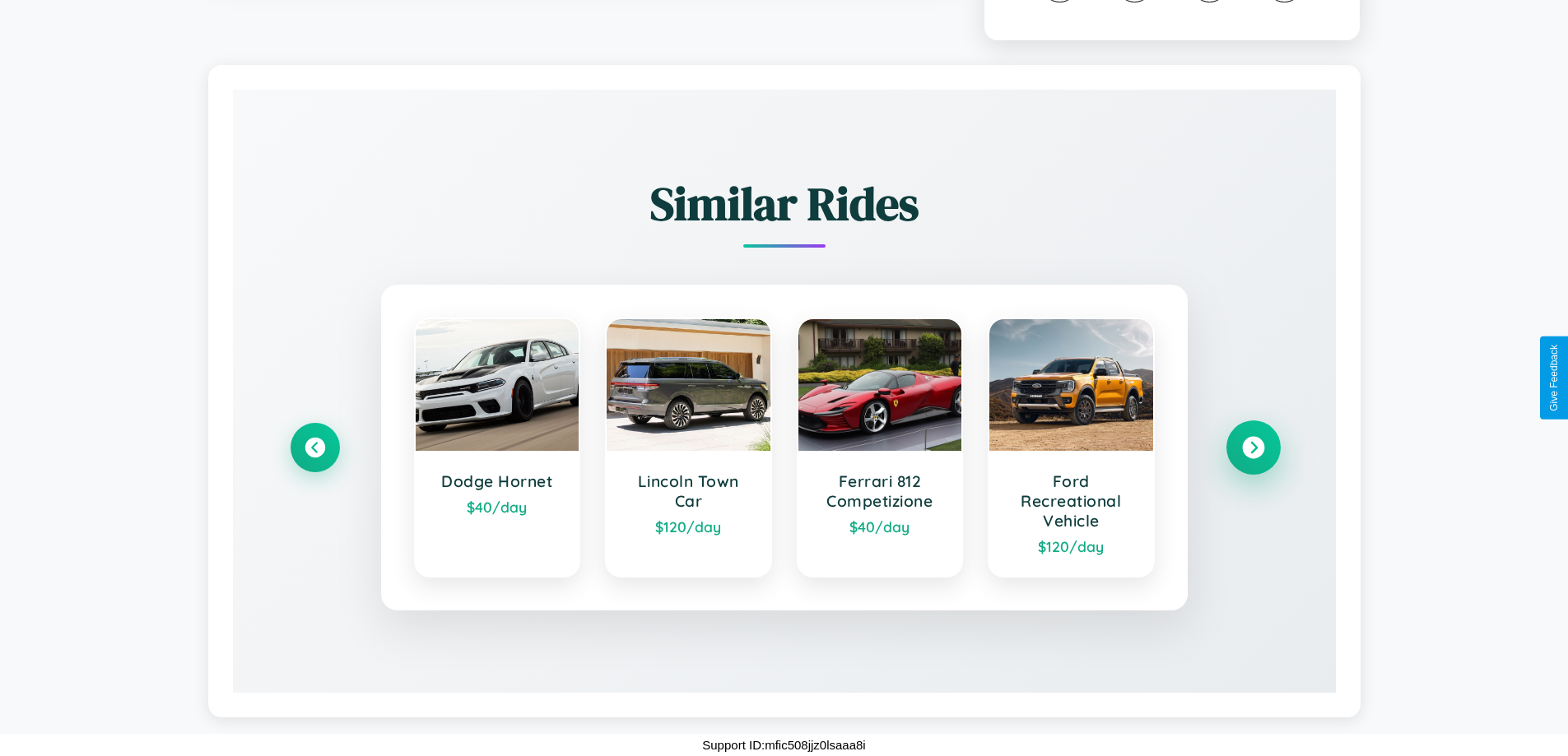
click at [1252, 448] on icon at bounding box center [1252, 448] width 22 height 22
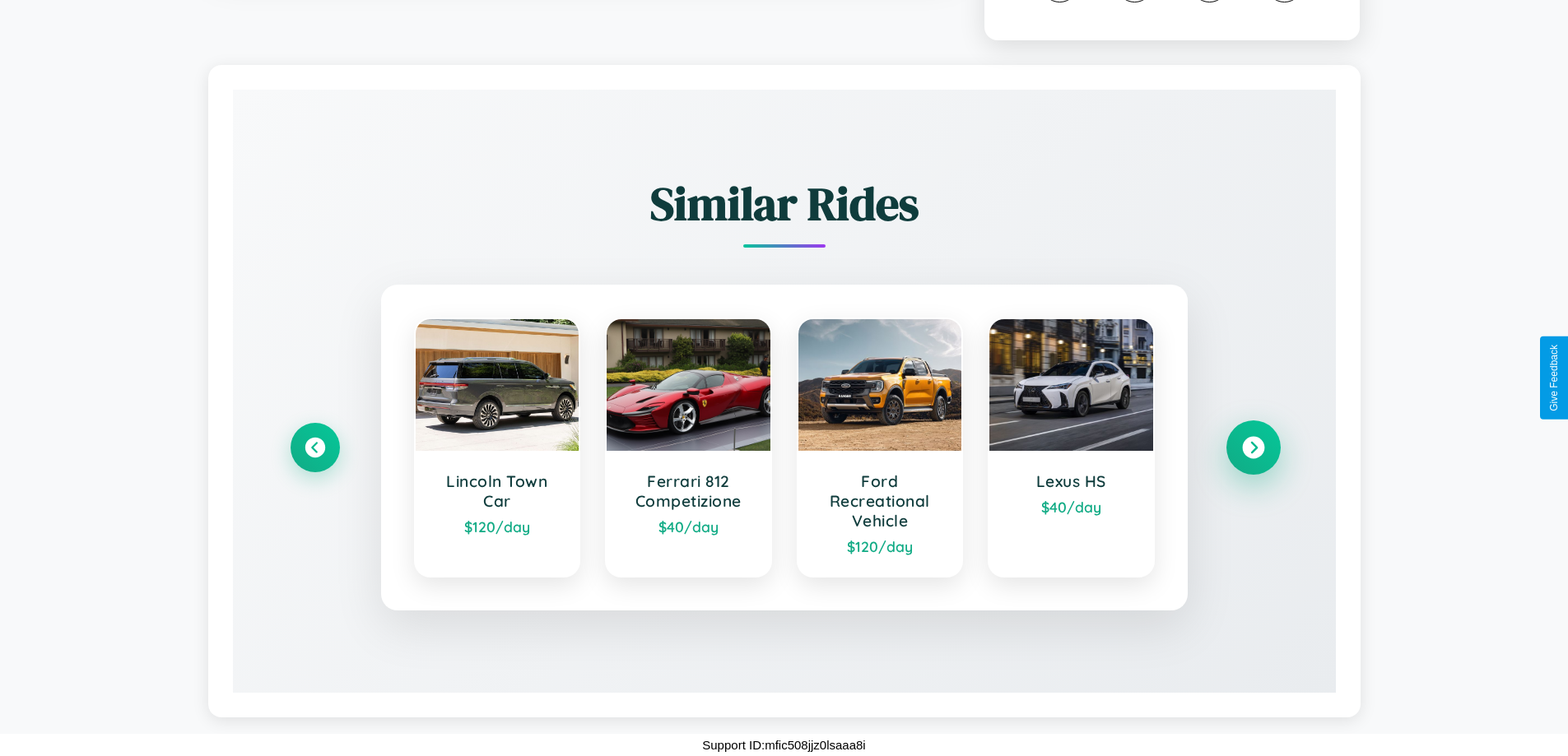
click at [1252, 448] on icon at bounding box center [1252, 448] width 22 height 22
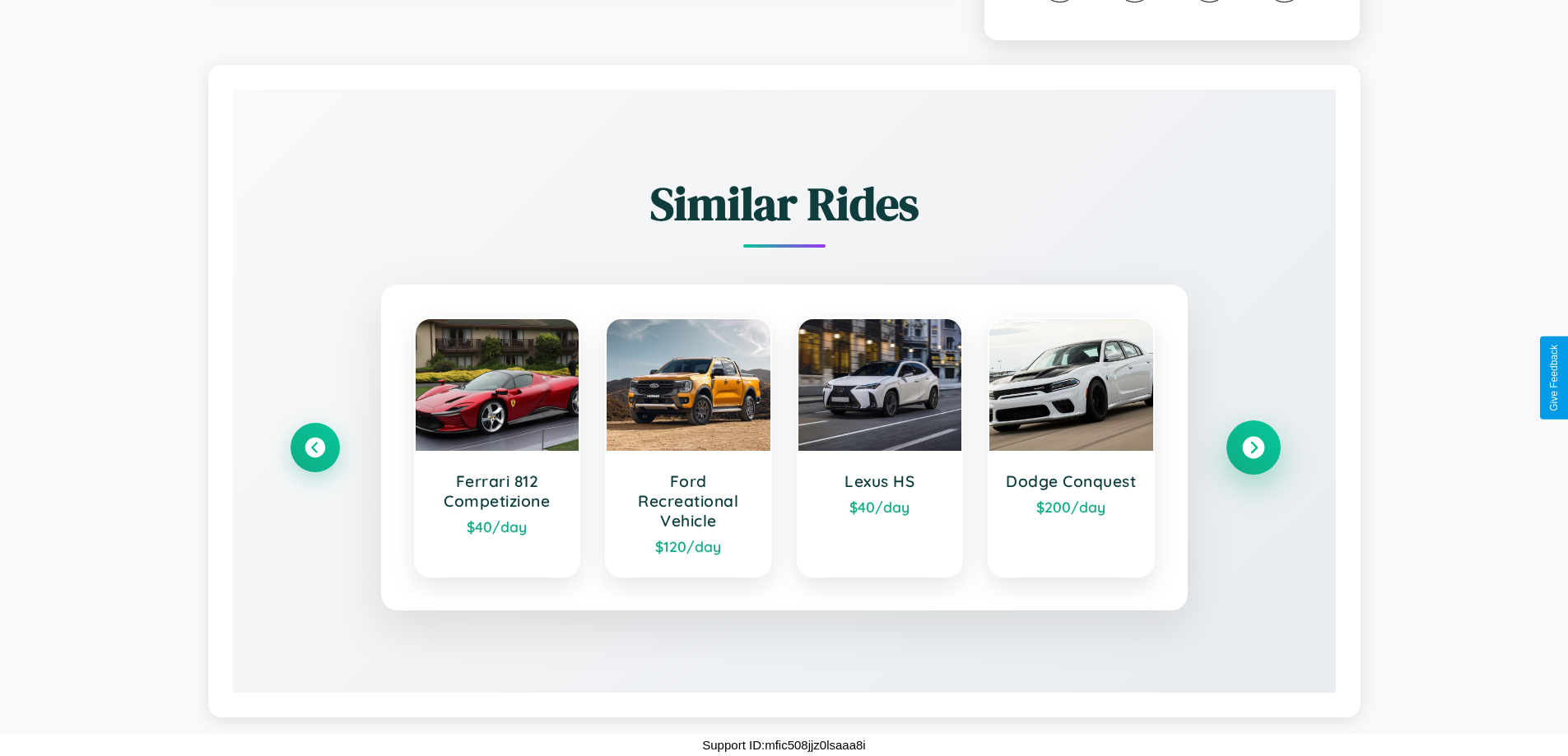
click at [1252, 448] on icon at bounding box center [1252, 448] width 22 height 22
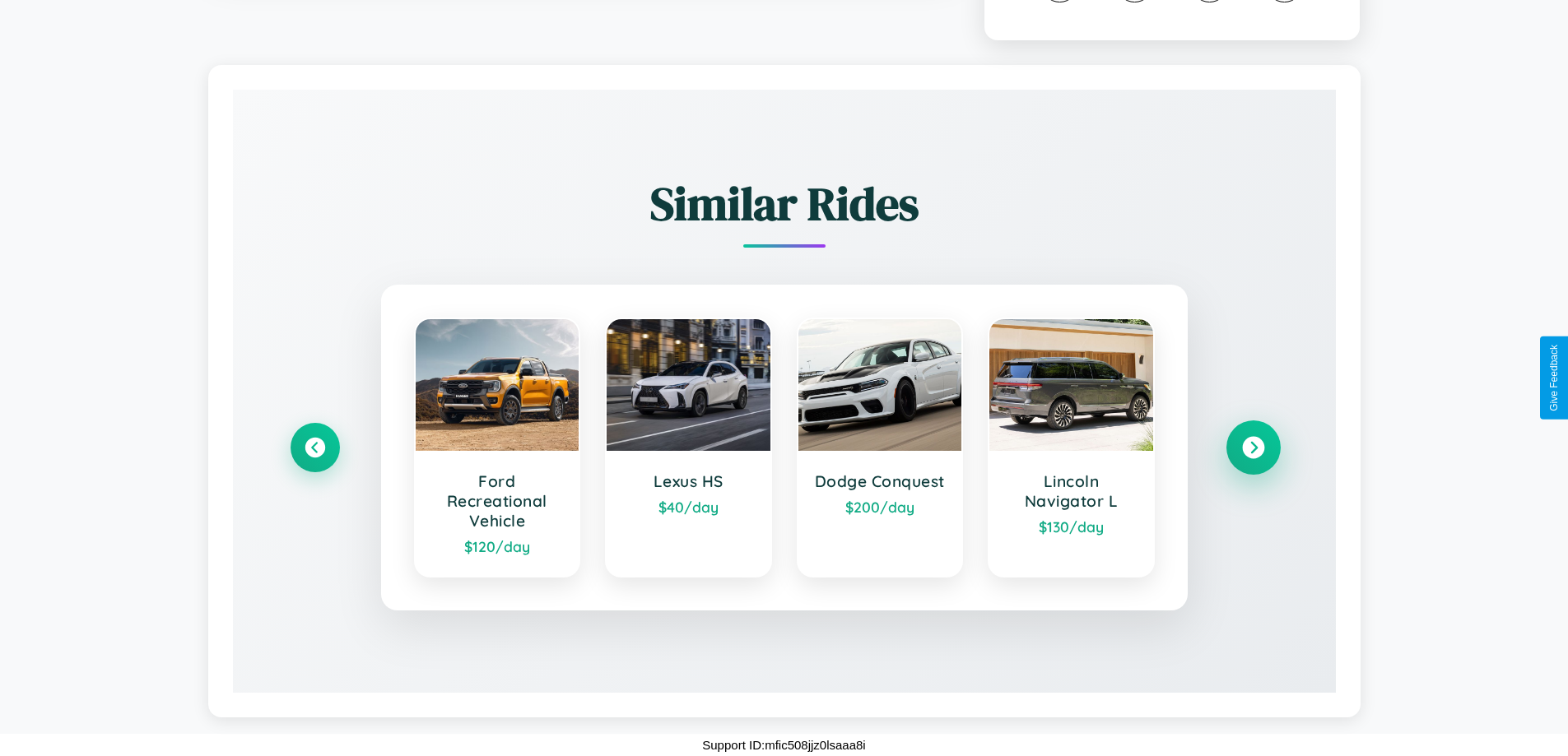
click at [1252, 448] on icon at bounding box center [1252, 448] width 22 height 22
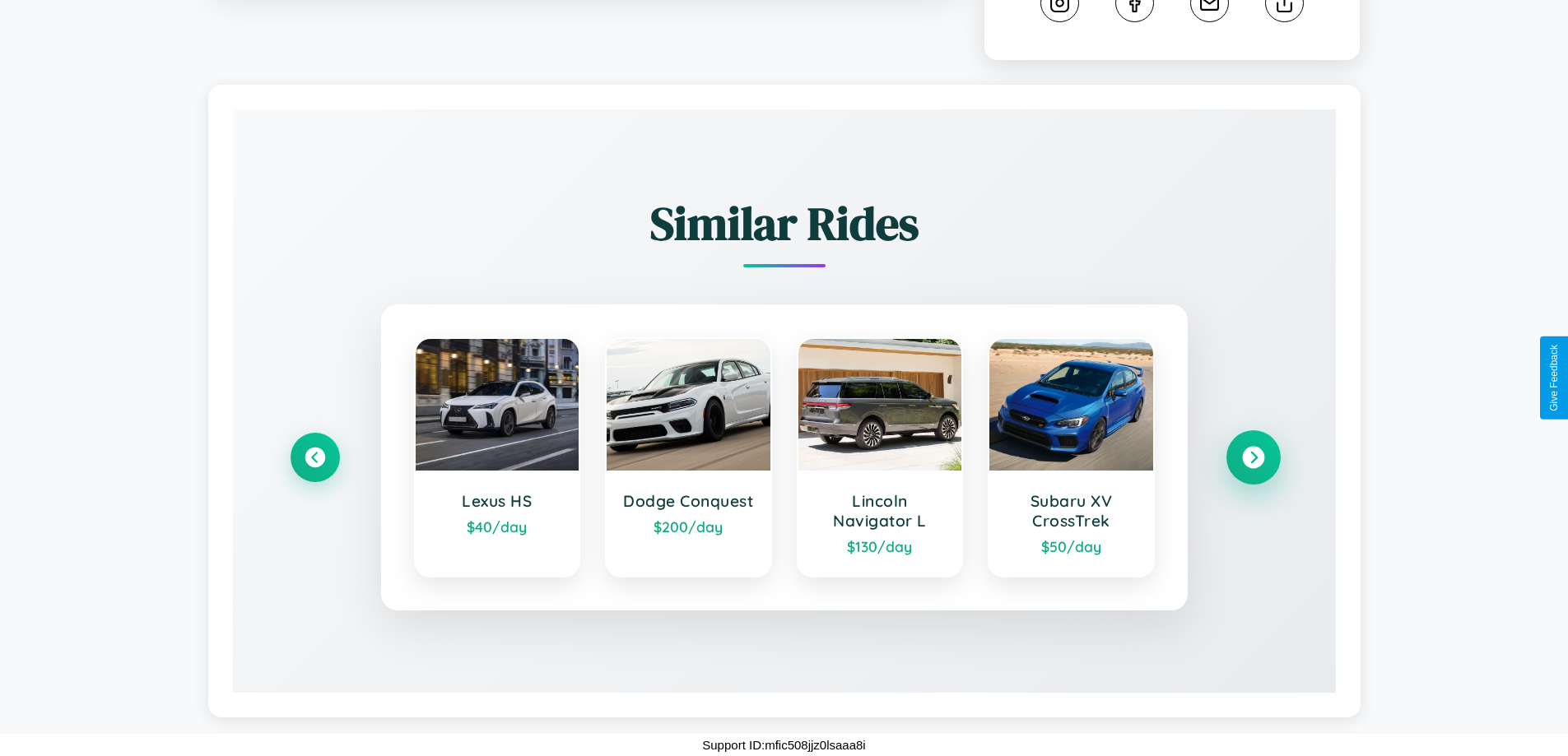
scroll to position [946, 0]
click at [315, 458] on icon at bounding box center [315, 458] width 22 height 22
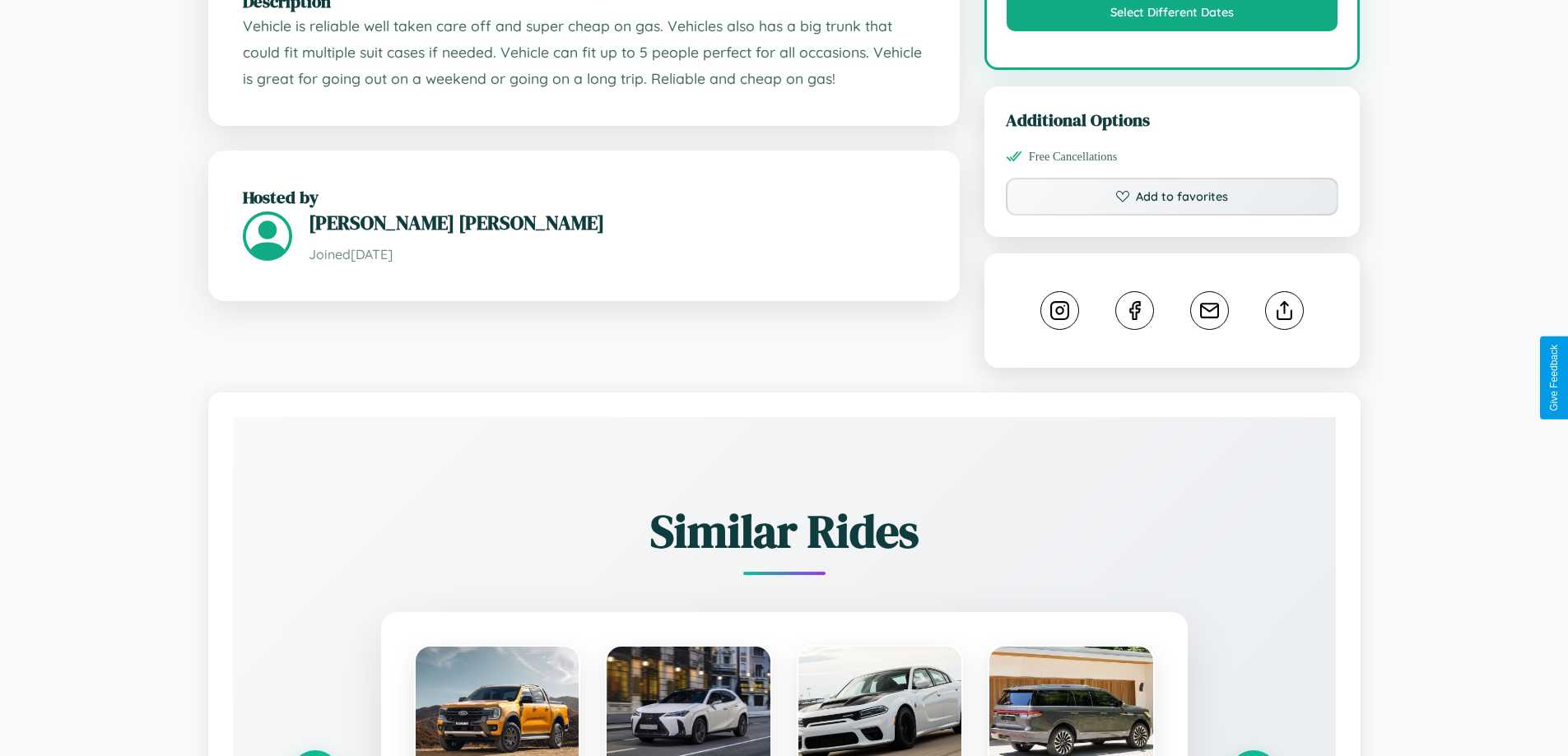
scroll to position [570, 0]
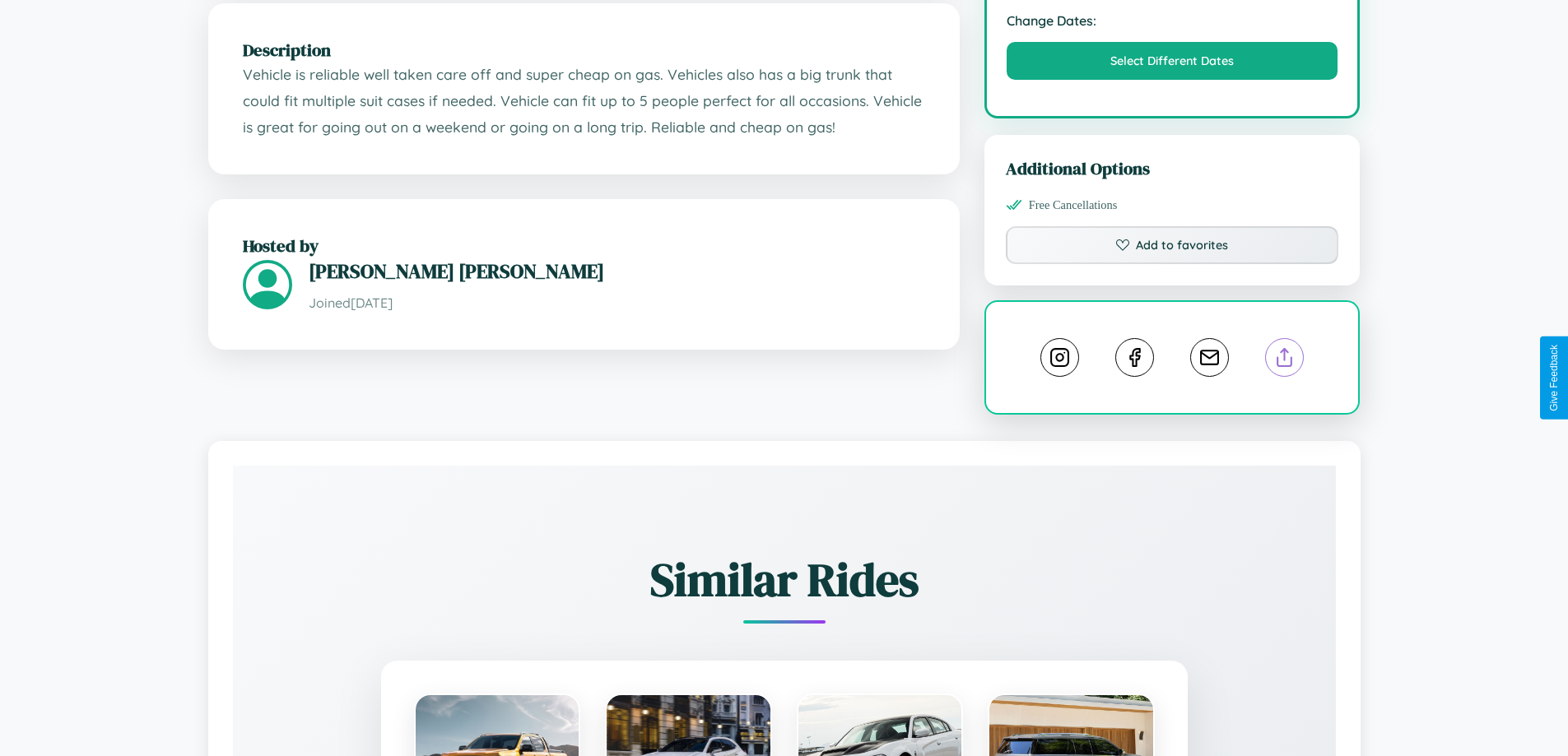
click at [1285, 360] on line at bounding box center [1285, 354] width 0 height 12
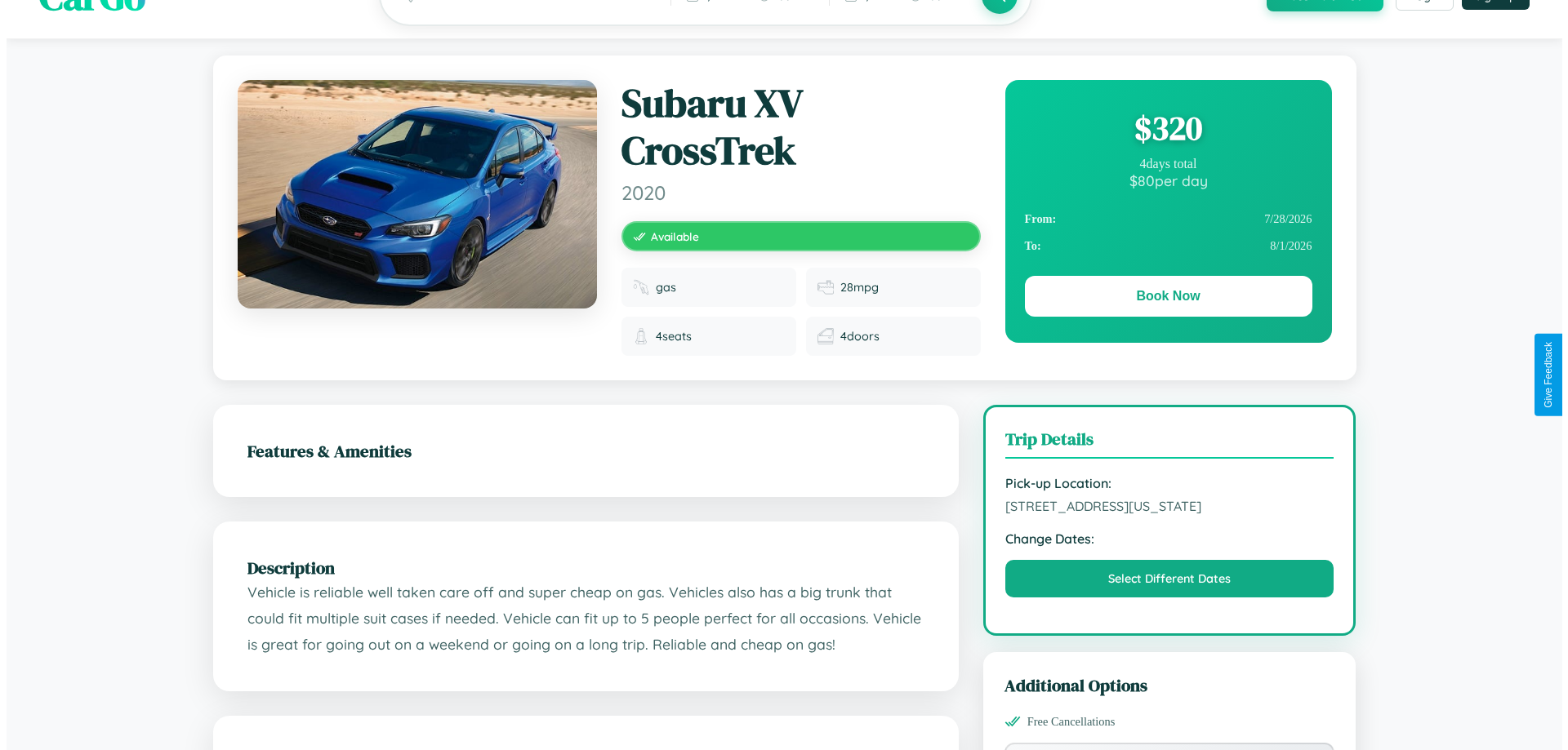
scroll to position [0, 0]
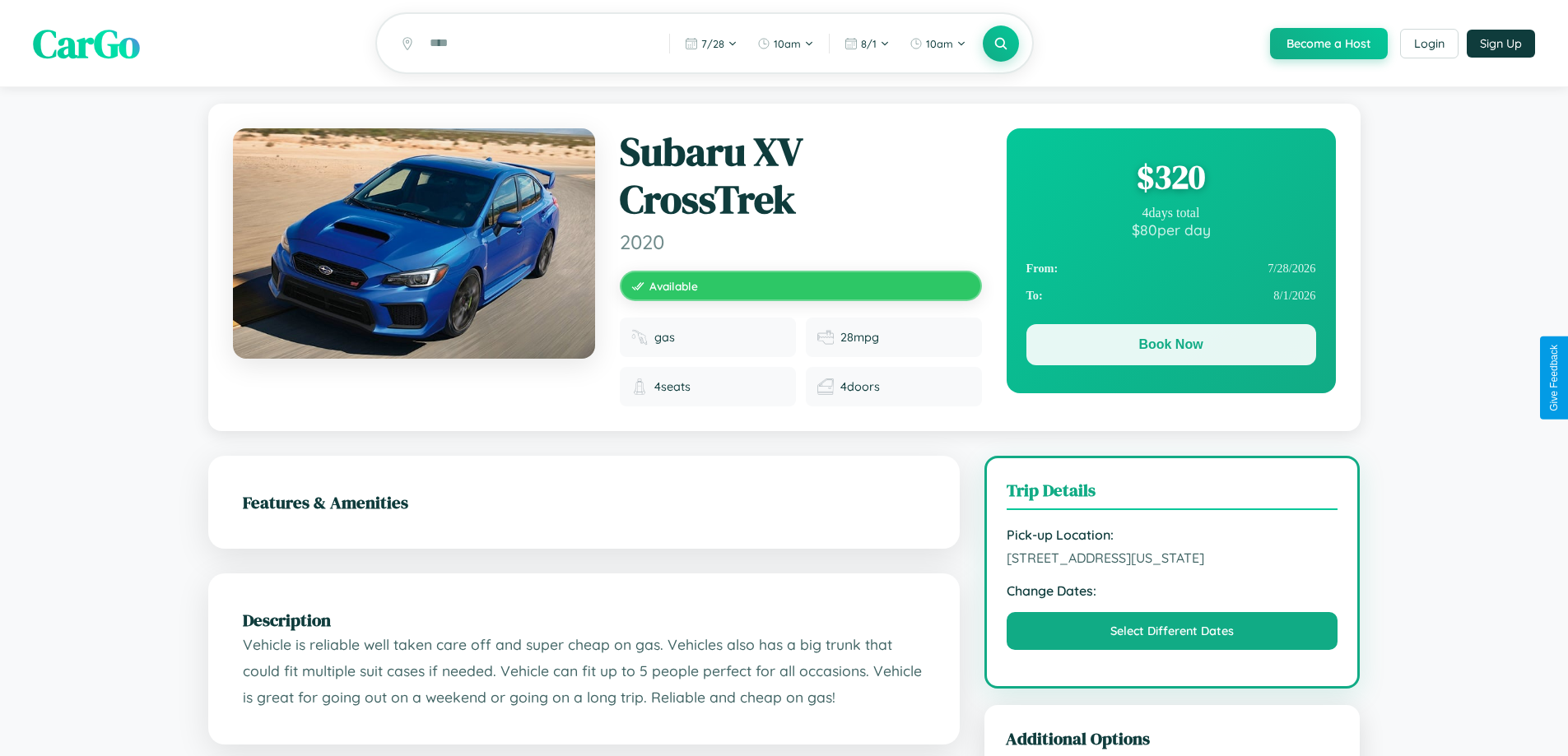
click at [1171, 349] on button "Book Now" at bounding box center [1172, 345] width 290 height 41
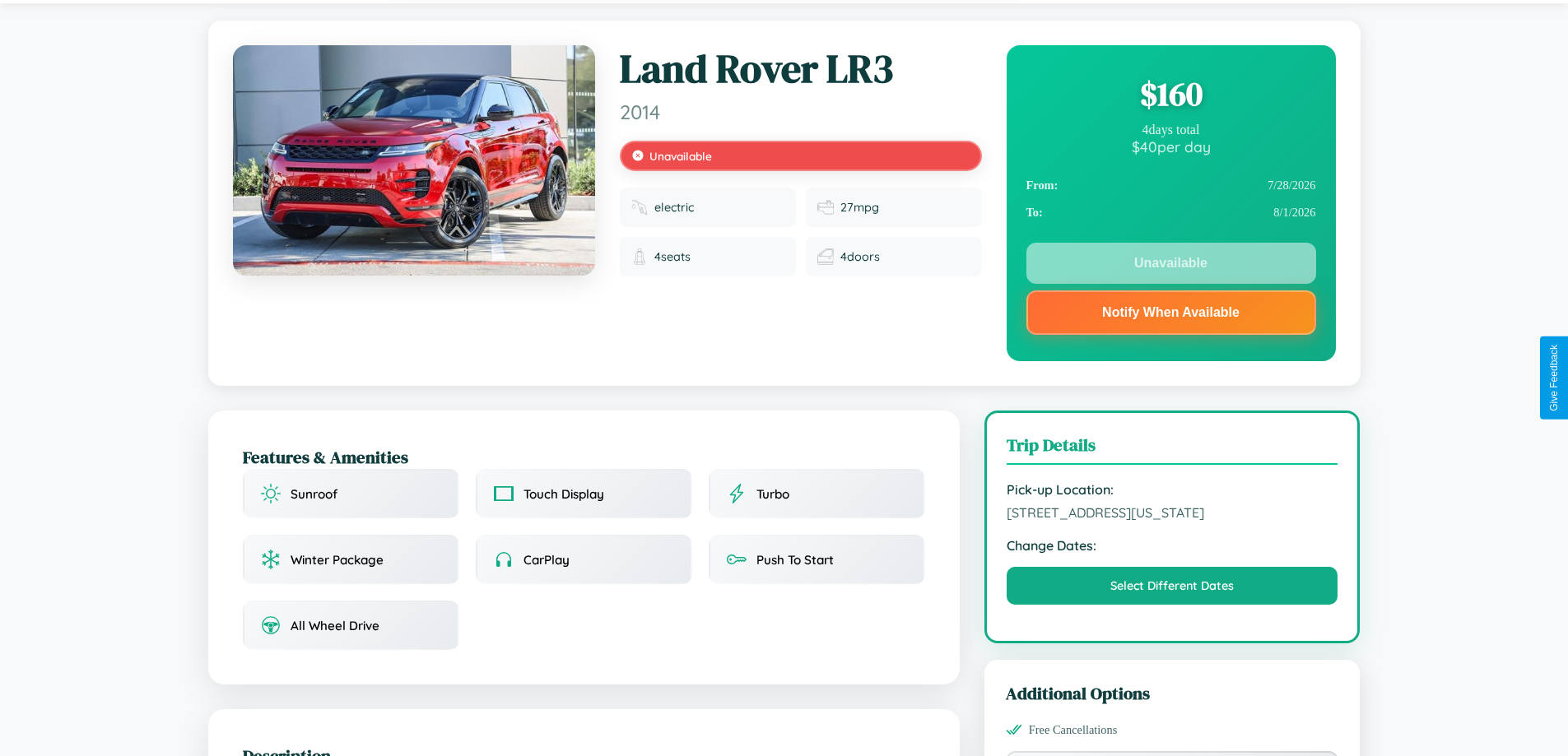
scroll to position [608, 0]
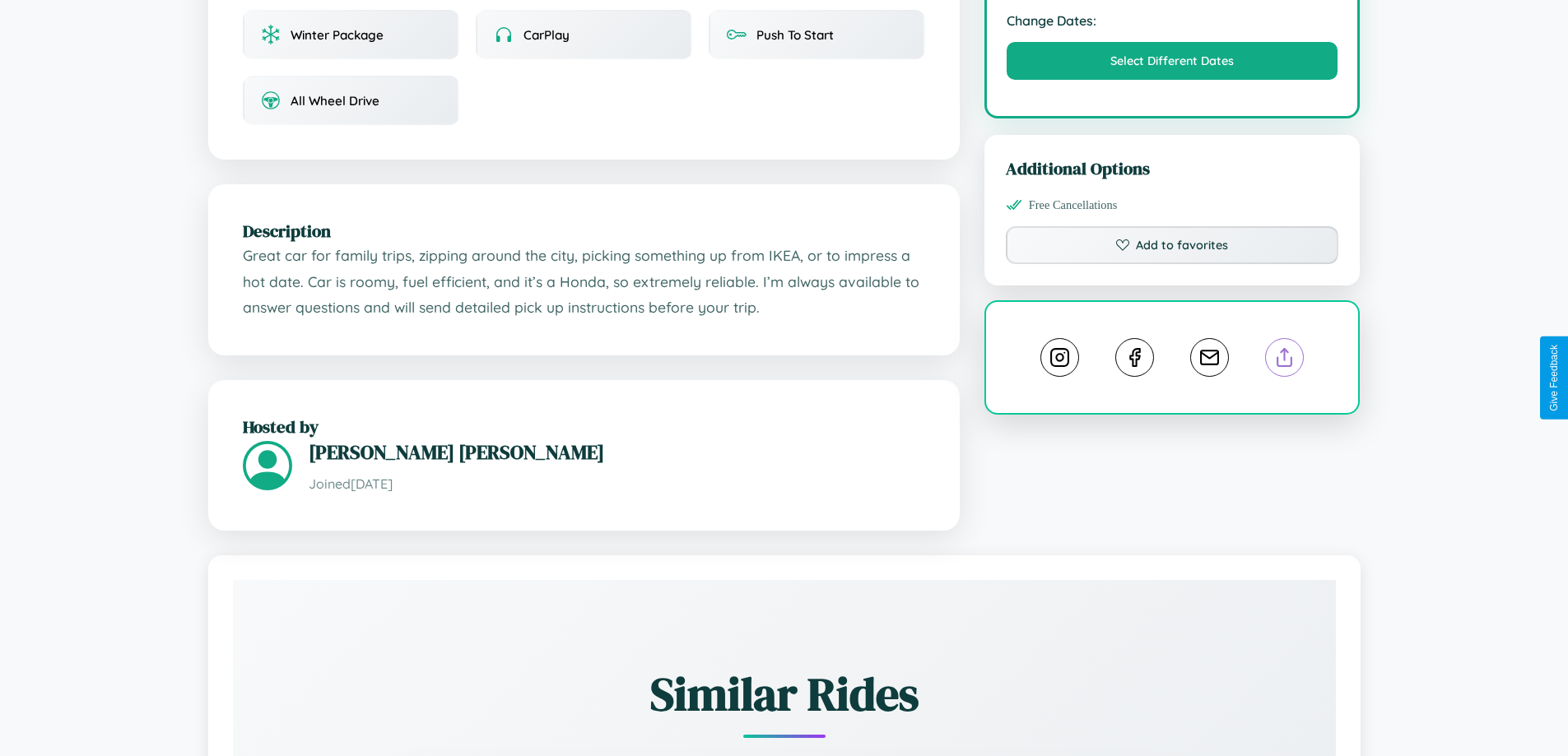
click at [1285, 360] on line at bounding box center [1285, 354] width 0 height 12
